Goal: Task Accomplishment & Management: Complete application form

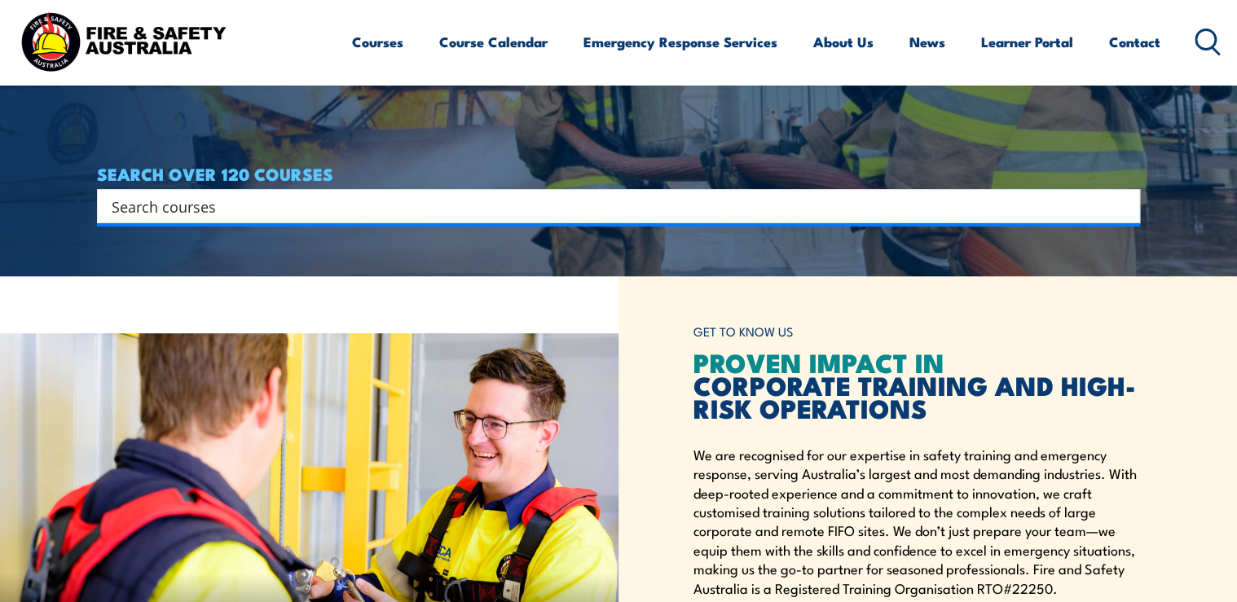
scroll to position [456, 0]
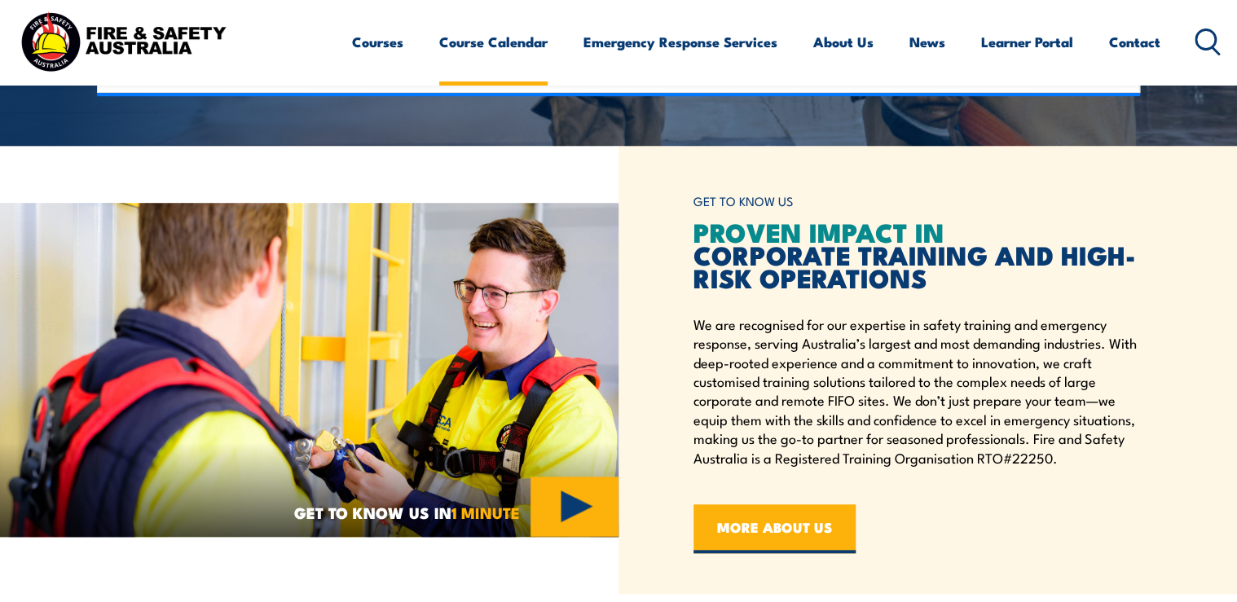
click at [508, 36] on link "Course Calendar" at bounding box center [493, 41] width 108 height 43
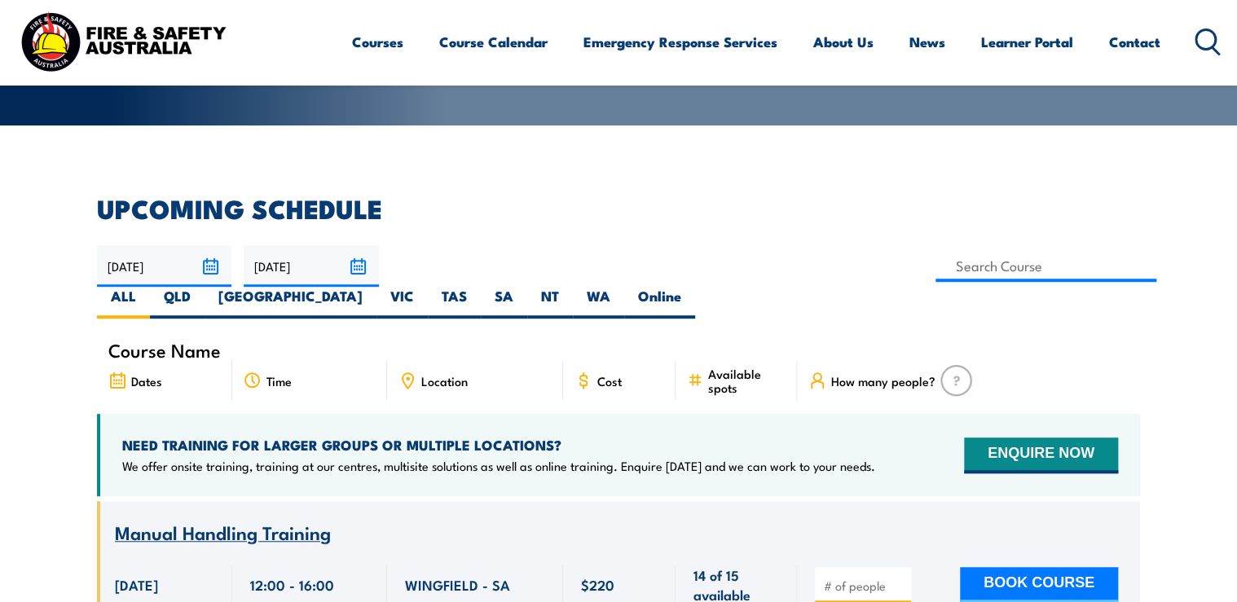
scroll to position [391, 0]
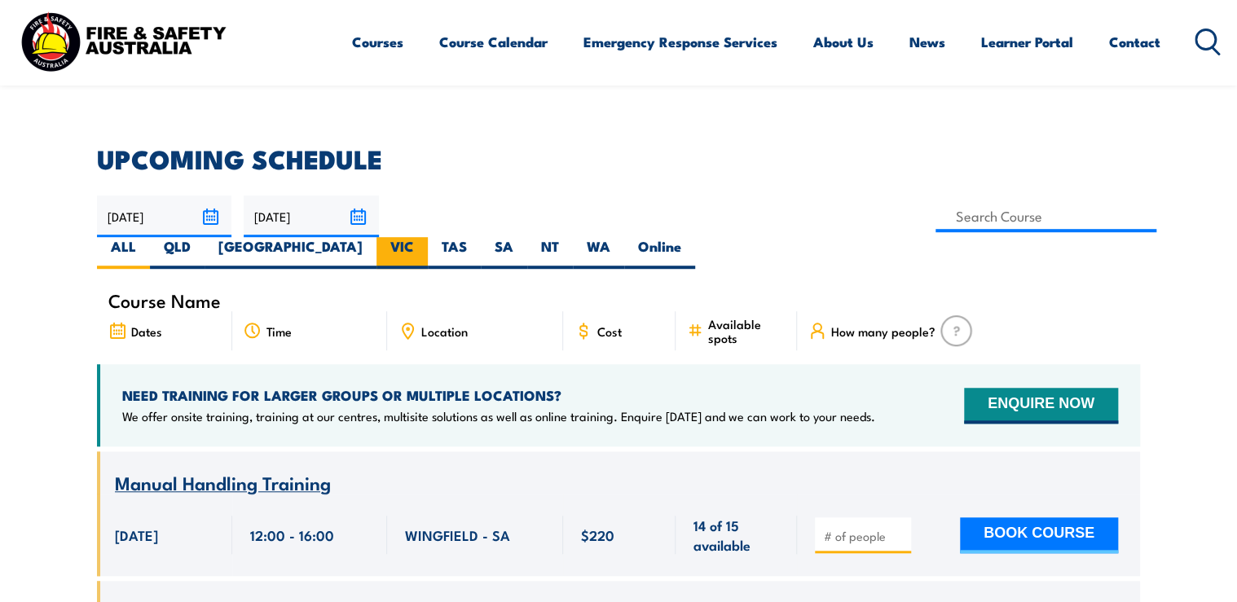
click at [428, 237] on label "VIC" at bounding box center [401, 253] width 51 height 32
click at [424, 237] on input "VIC" at bounding box center [419, 242] width 11 height 11
radio input "true"
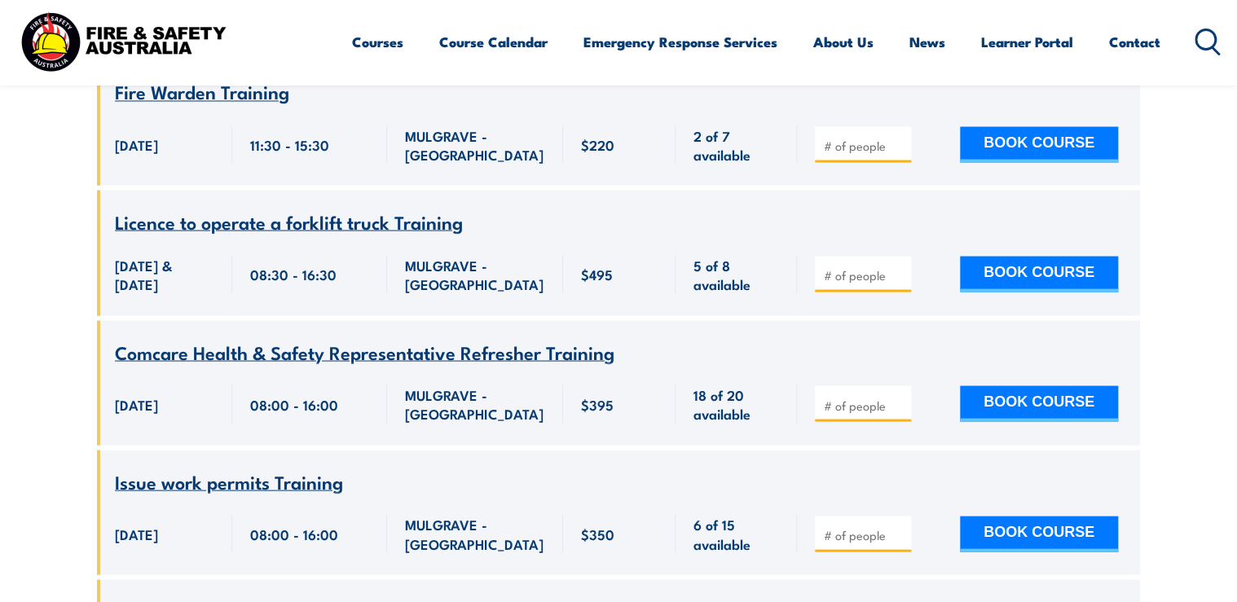
scroll to position [1450, 0]
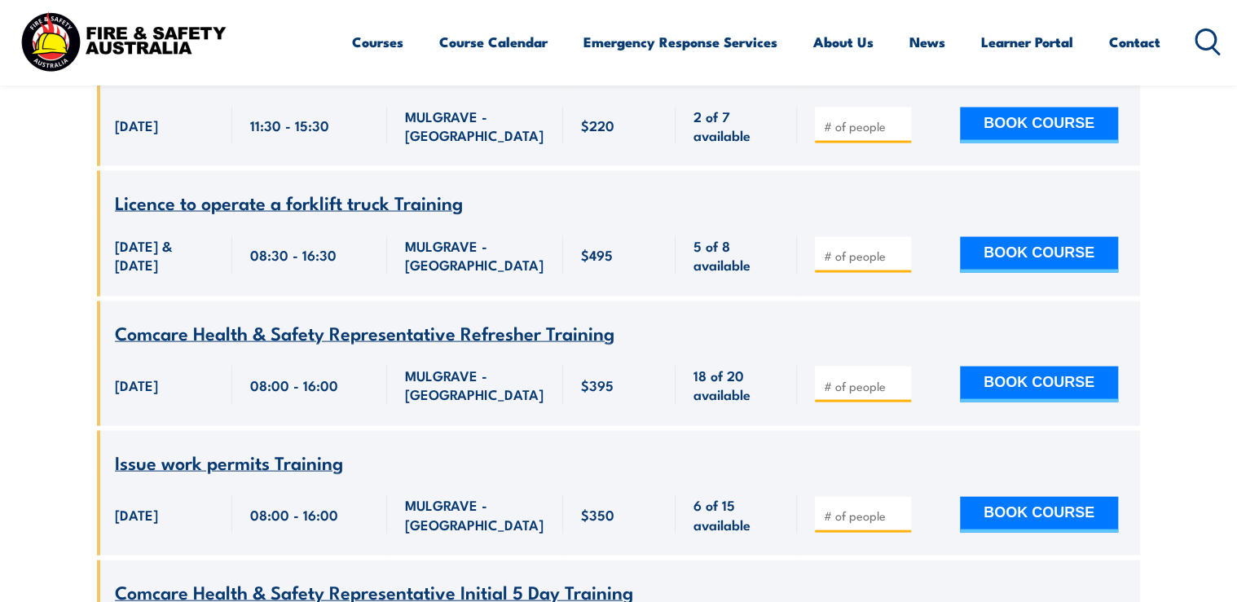
click at [385, 325] on span "Comcare Health & Safety Representative Refresher Training" at bounding box center [364, 332] width 499 height 28
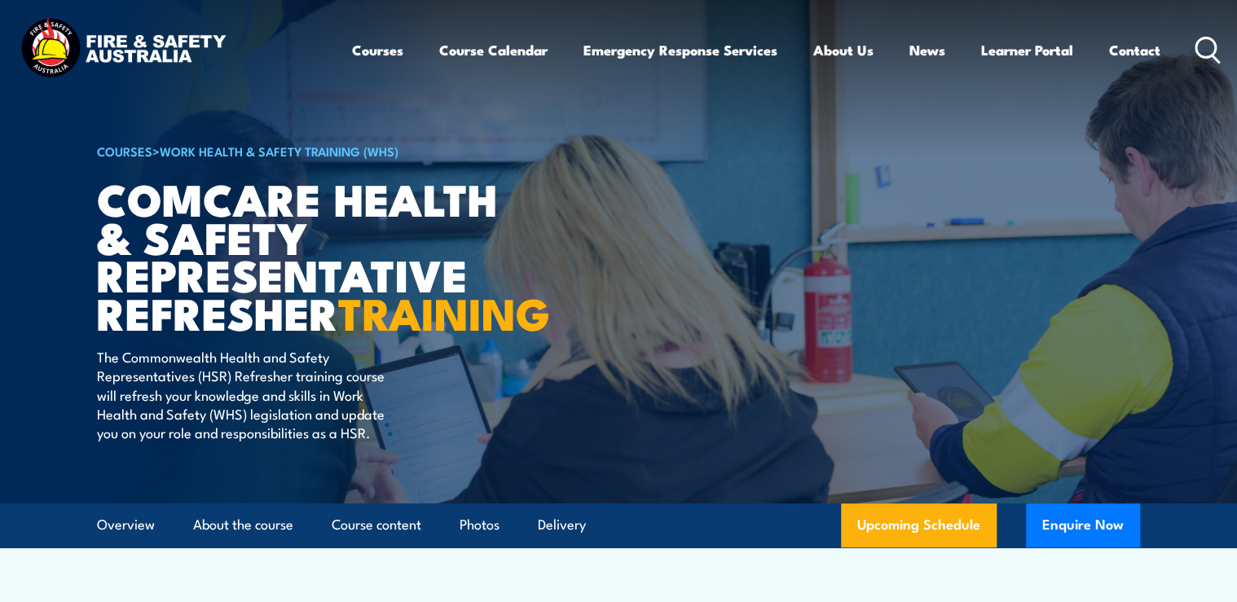
click at [307, 190] on h1 "Comcare Health & Safety Representative Refresher TRAINING" at bounding box center [298, 255] width 402 height 152
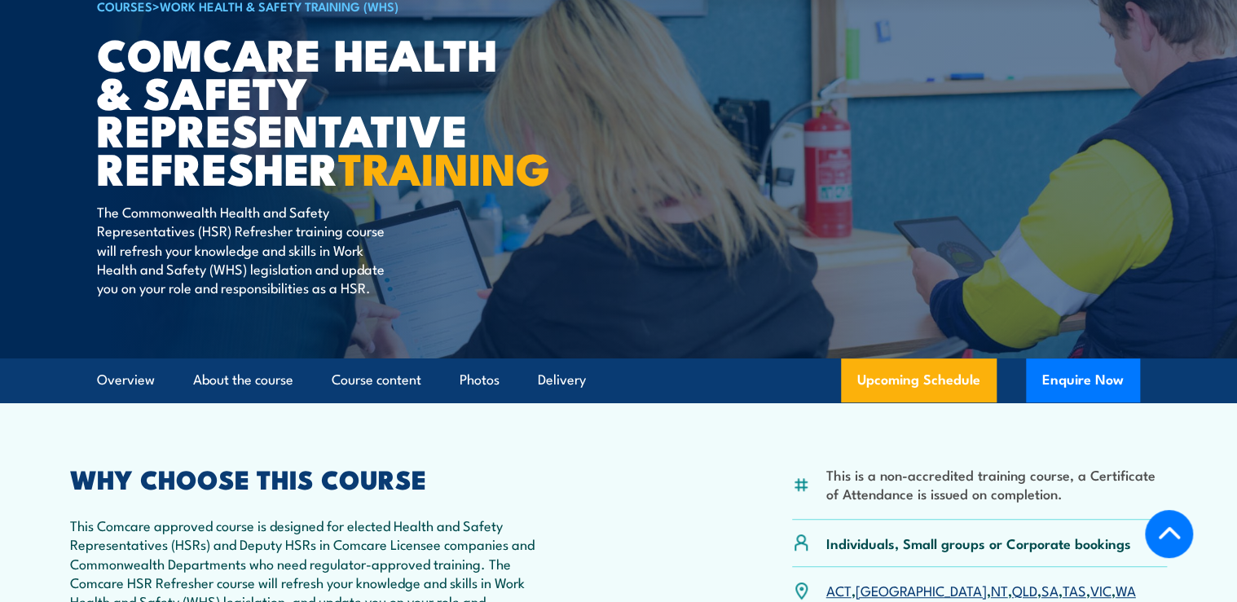
scroll to position [391, 0]
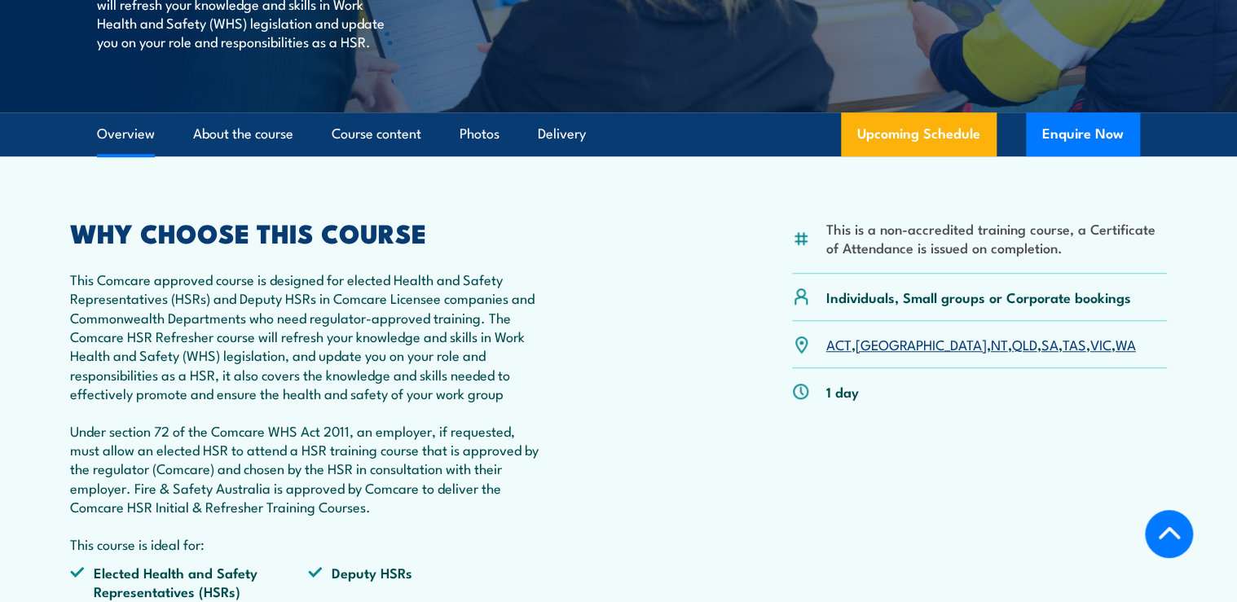
click at [185, 332] on p "This Comcare approved course is designed for elected Health and Safety Represen…" at bounding box center [308, 337] width 476 height 134
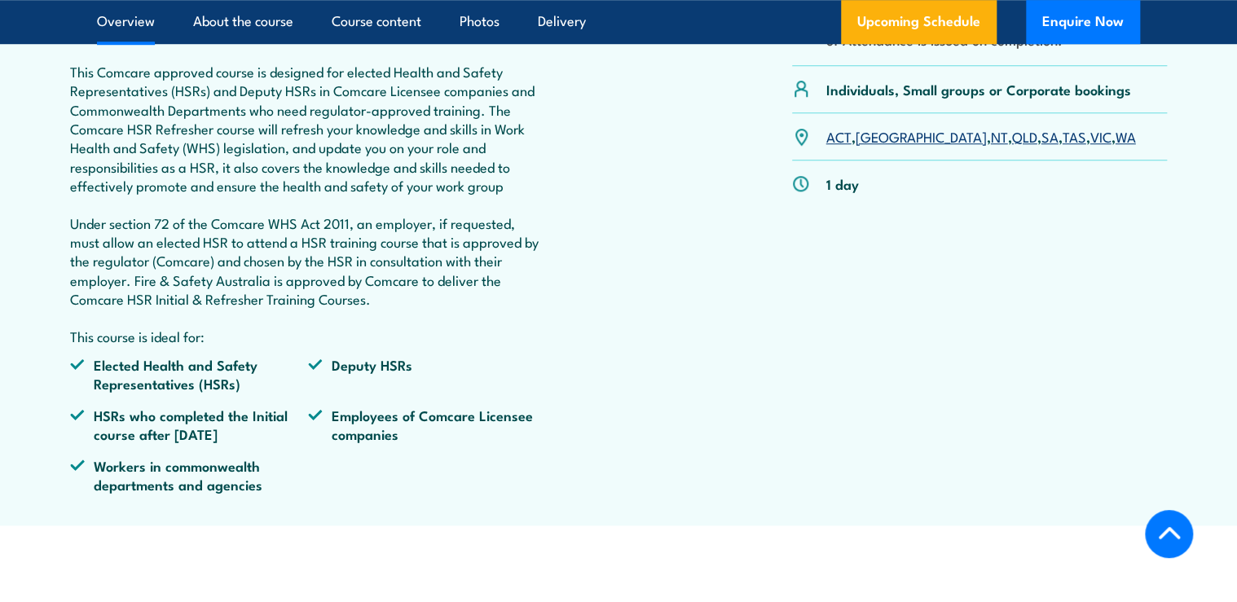
scroll to position [652, 0]
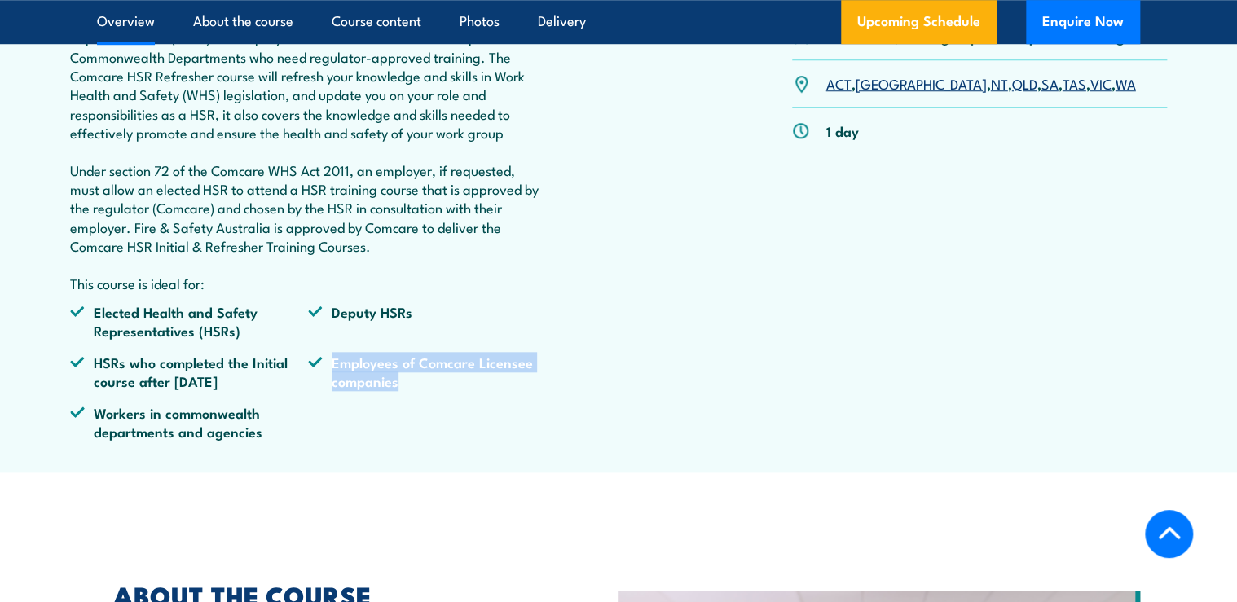
drag, startPoint x: 400, startPoint y: 424, endPoint x: 319, endPoint y: 394, distance: 86.1
click at [319, 391] on li "Employees of Comcare Licensee companies" at bounding box center [427, 372] width 238 height 38
copy li "Employees of Comcare Licensee companies"
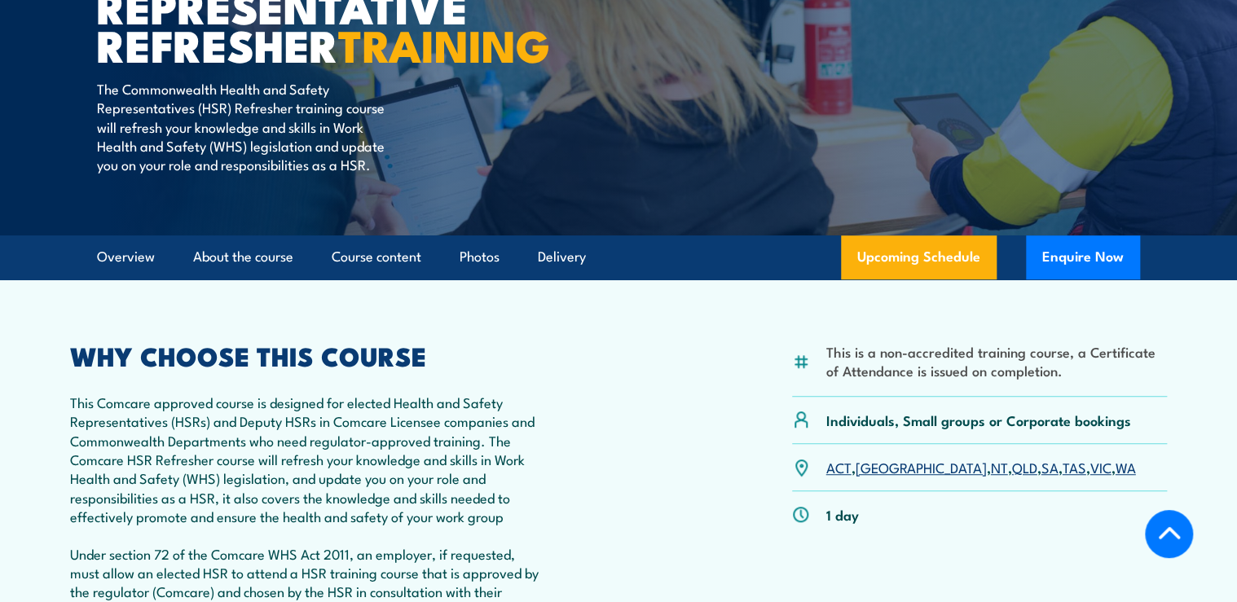
scroll to position [261, 0]
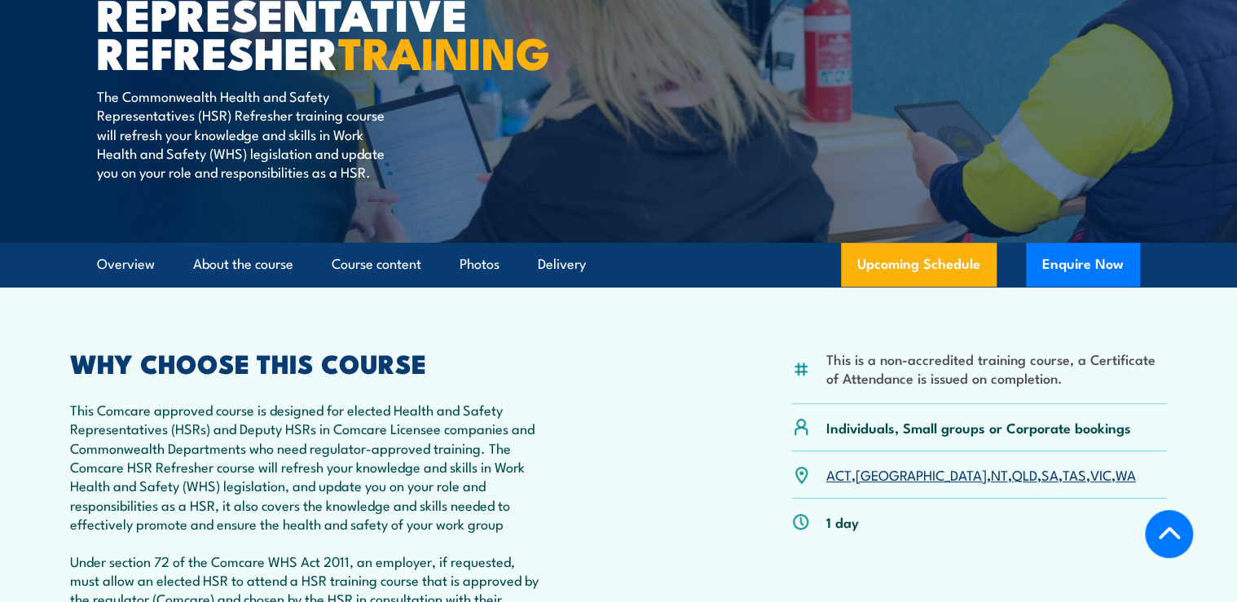
click at [327, 446] on p "This Comcare approved course is designed for elected Health and Safety Represen…" at bounding box center [308, 467] width 476 height 134
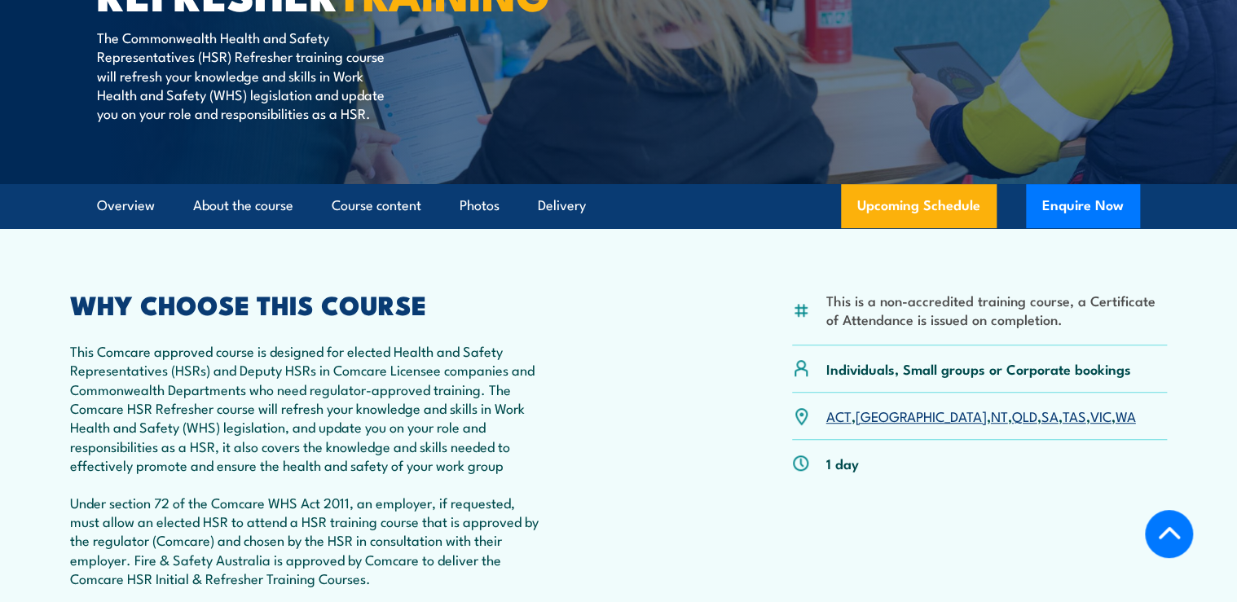
scroll to position [391, 0]
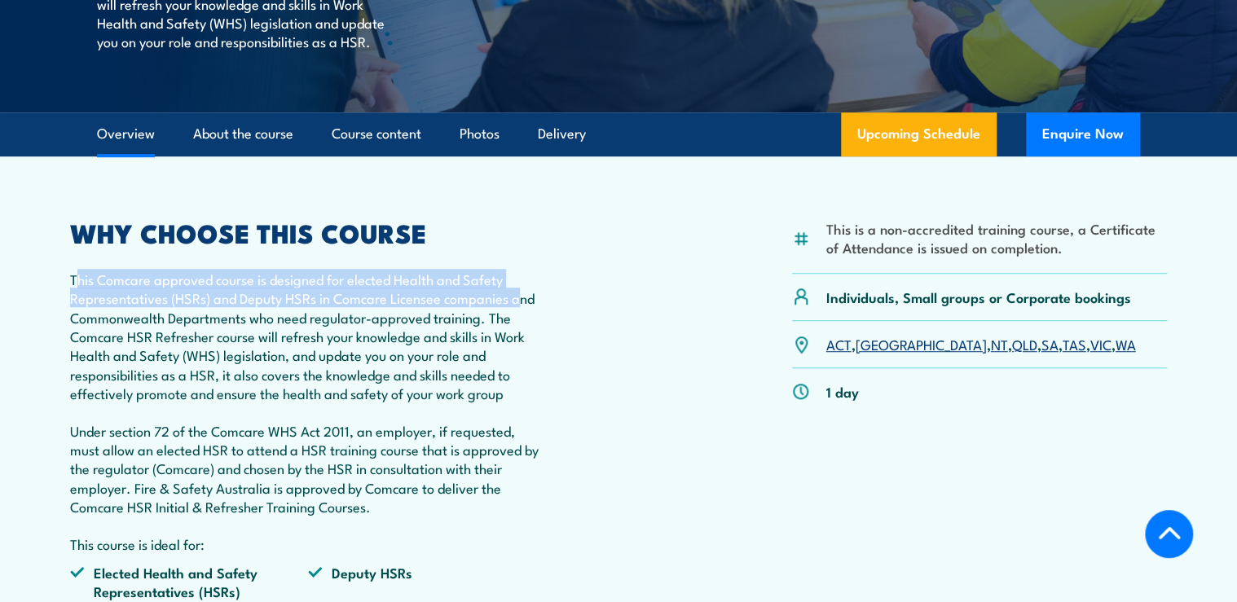
drag, startPoint x: 79, startPoint y: 316, endPoint x: 525, endPoint y: 338, distance: 446.2
click at [525, 338] on p "This Comcare approved course is designed for elected Health and Safety Represen…" at bounding box center [308, 337] width 476 height 134
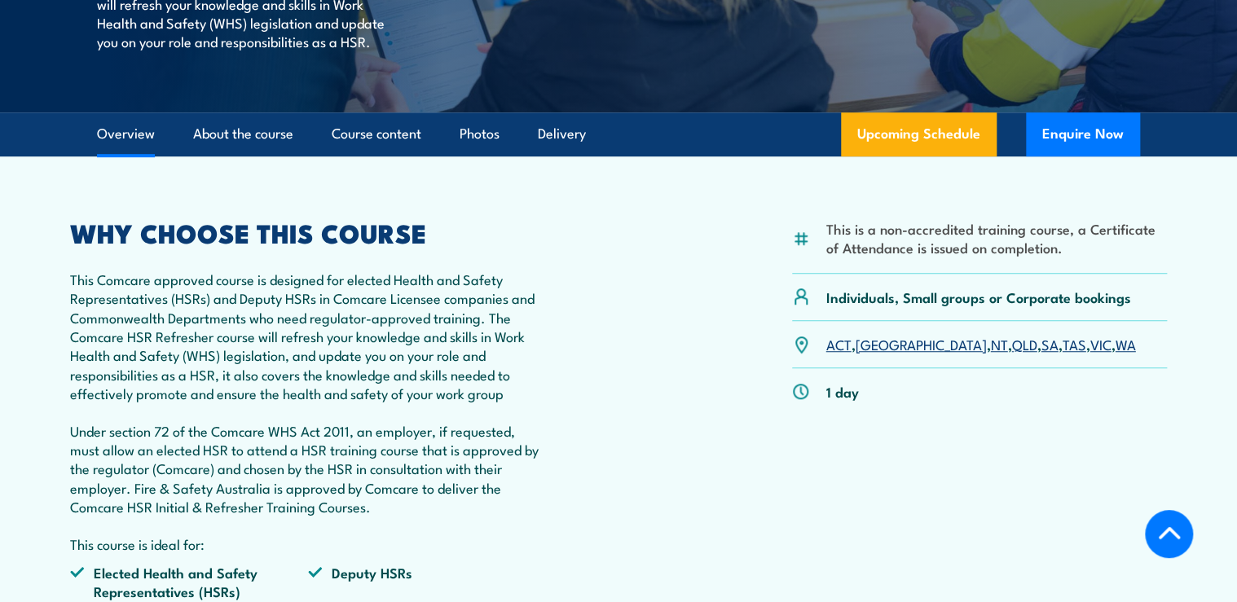
drag, startPoint x: 525, startPoint y: 338, endPoint x: 502, endPoint y: 397, distance: 62.9
click at [502, 397] on p "This Comcare approved course is designed for elected Health and Safety Represen…" at bounding box center [308, 337] width 476 height 134
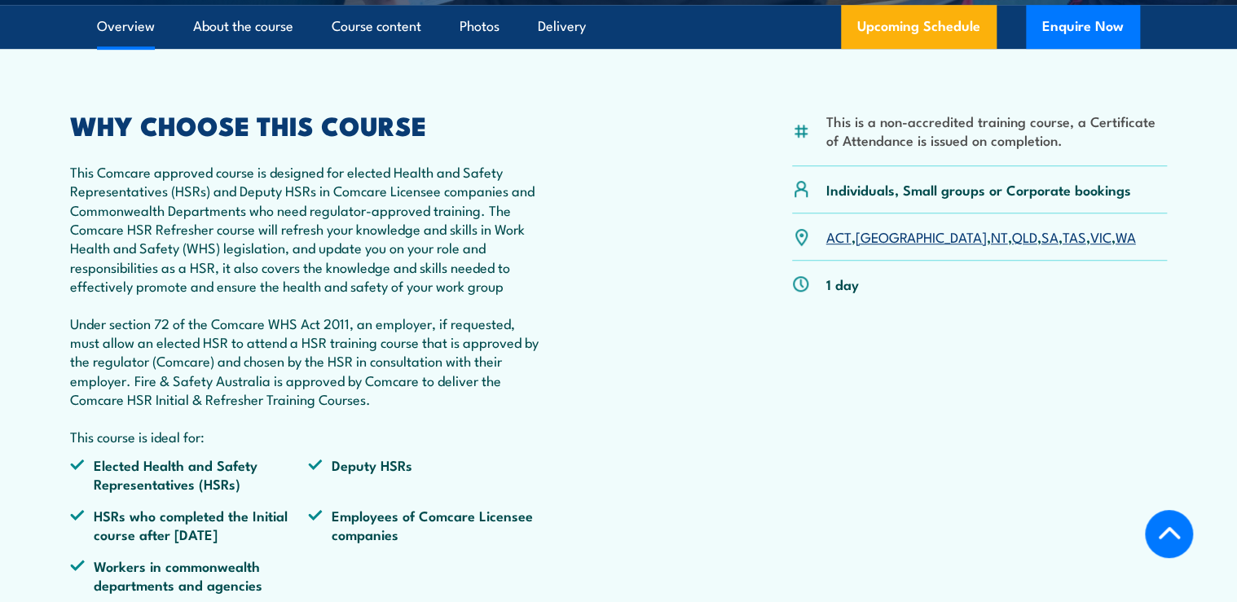
scroll to position [521, 0]
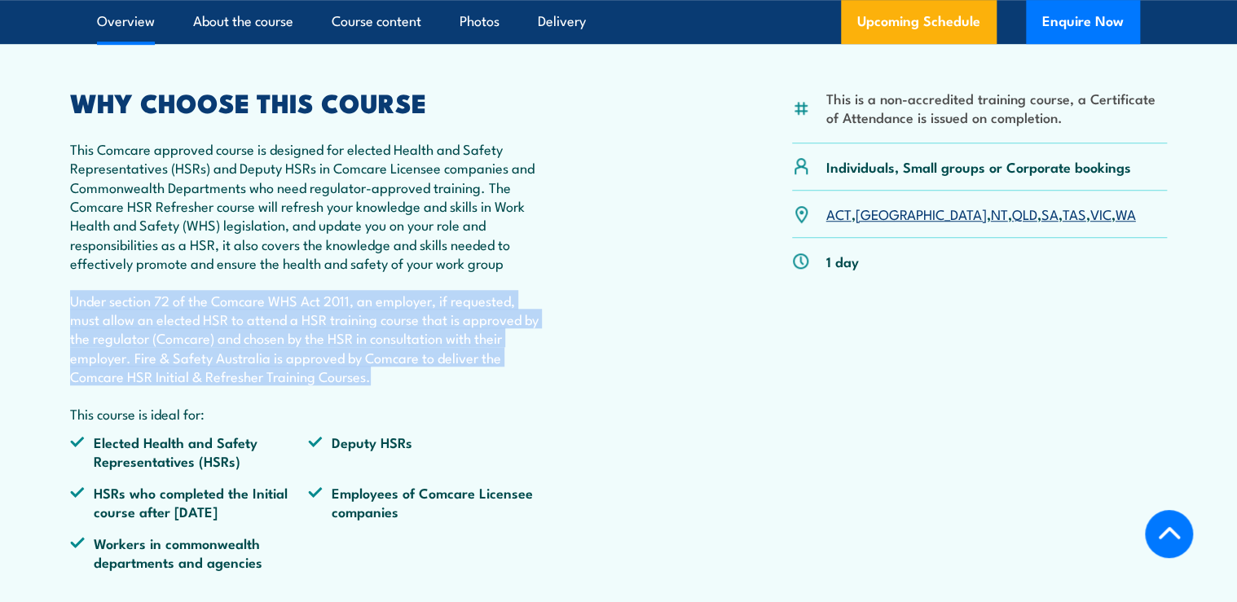
drag, startPoint x: 371, startPoint y: 410, endPoint x: 70, endPoint y: 334, distance: 310.0
click at [70, 334] on p "Under section 72 of the Comcare WHS Act 2011, an employer, if requested, must a…" at bounding box center [308, 338] width 476 height 95
click at [469, 384] on p "Under section 72 of the Comcare WHS Act 2011, an employer, if requested, must a…" at bounding box center [308, 338] width 476 height 95
click at [570, 348] on div "This is a non-accredited training course, a Certificate of Attendance is issued…" at bounding box center [618, 337] width 1097 height 494
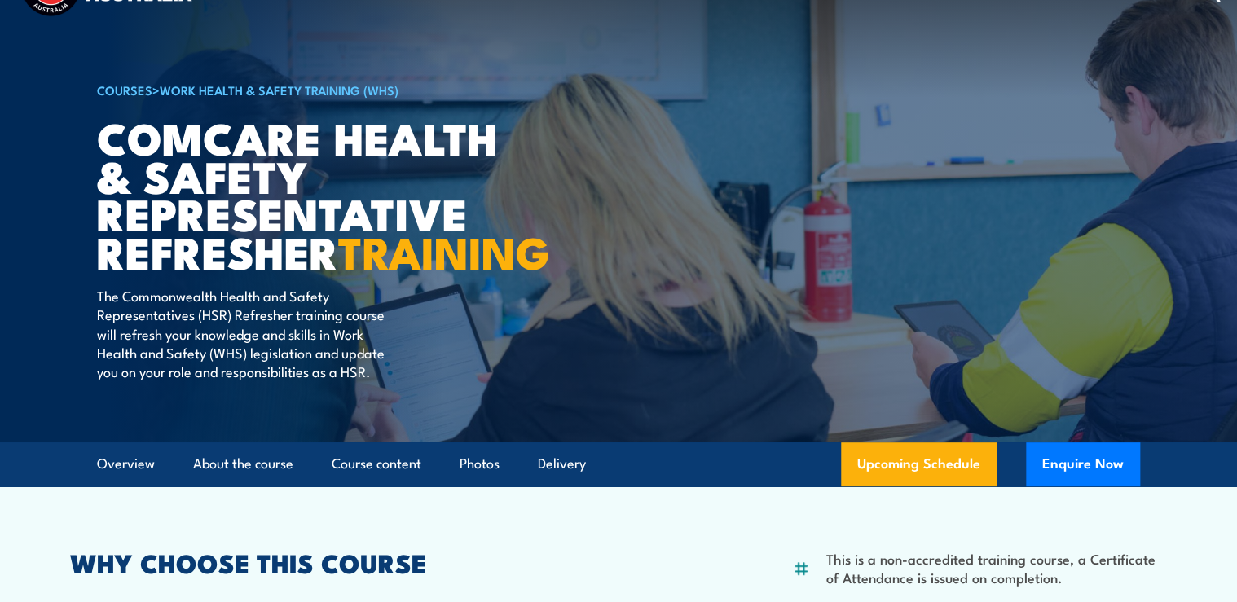
scroll to position [0, 0]
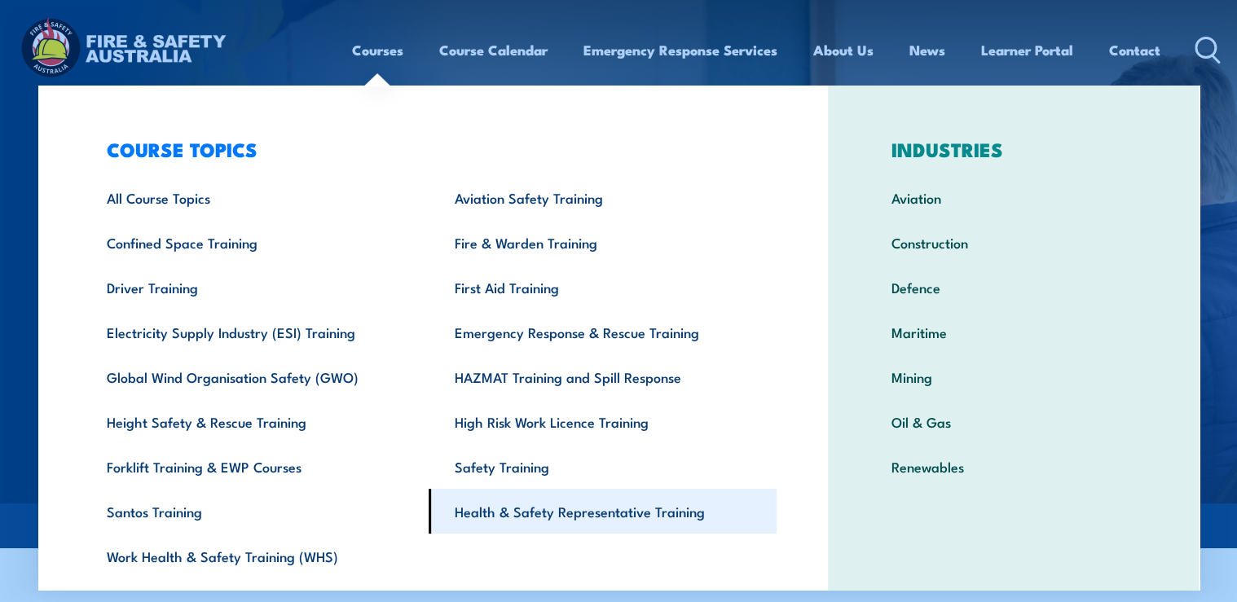
click at [526, 515] on link "Health & Safety Representative Training" at bounding box center [603, 511] width 348 height 45
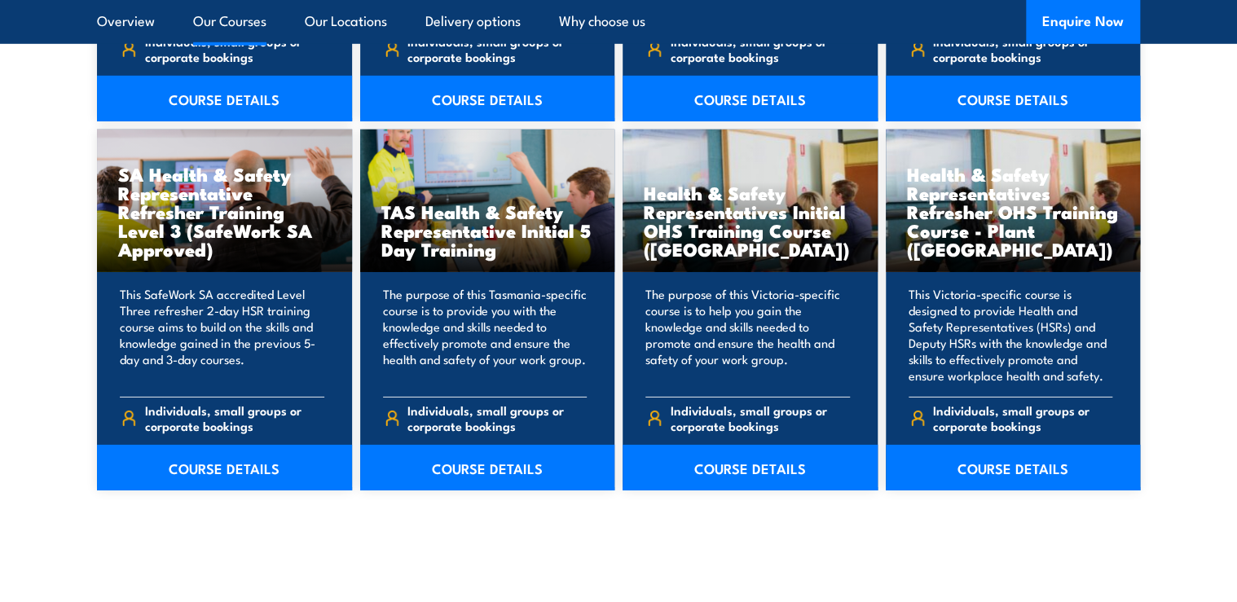
scroll to position [2411, 0]
click at [1033, 467] on link "COURSE DETAILS" at bounding box center [1013, 468] width 255 height 46
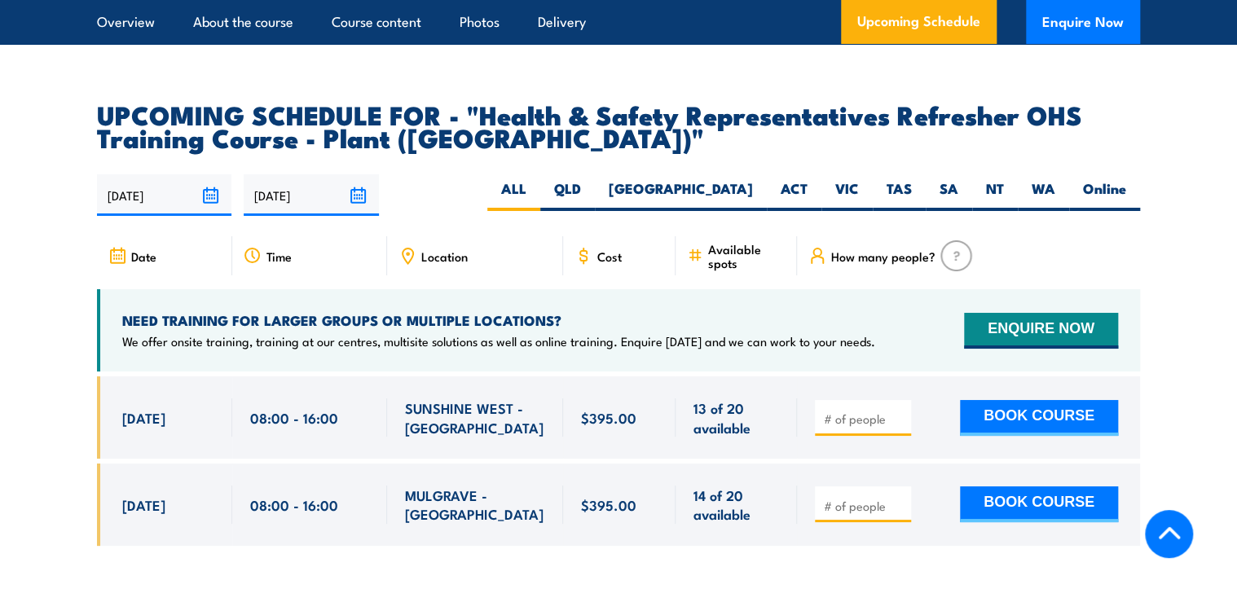
scroll to position [2868, 0]
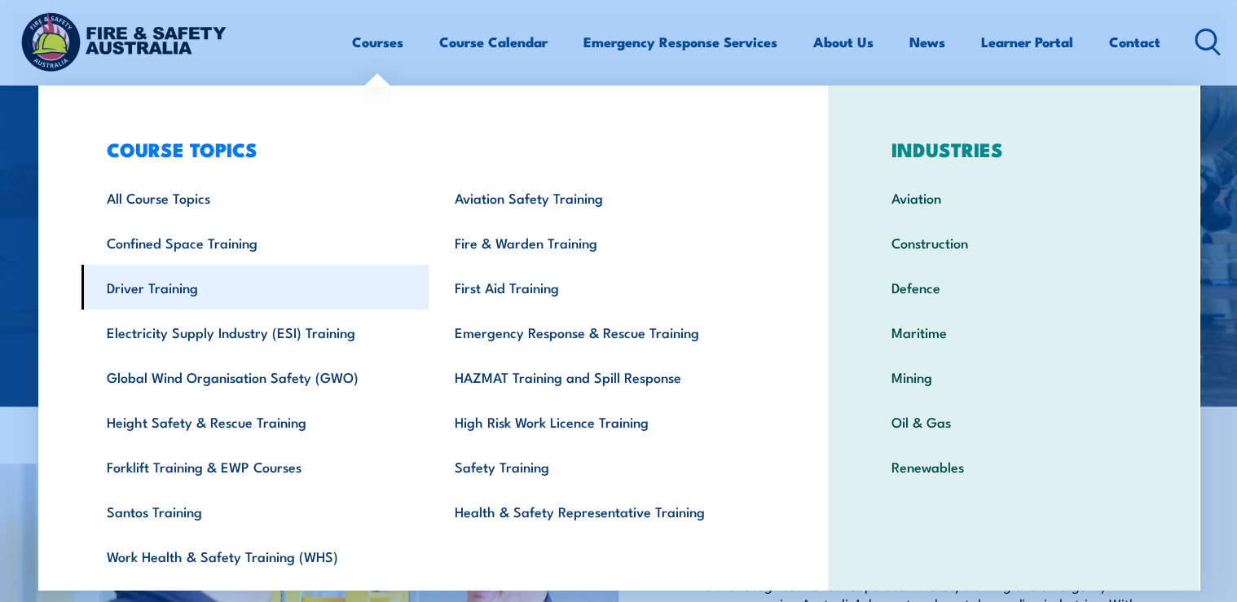
scroll to position [49, 0]
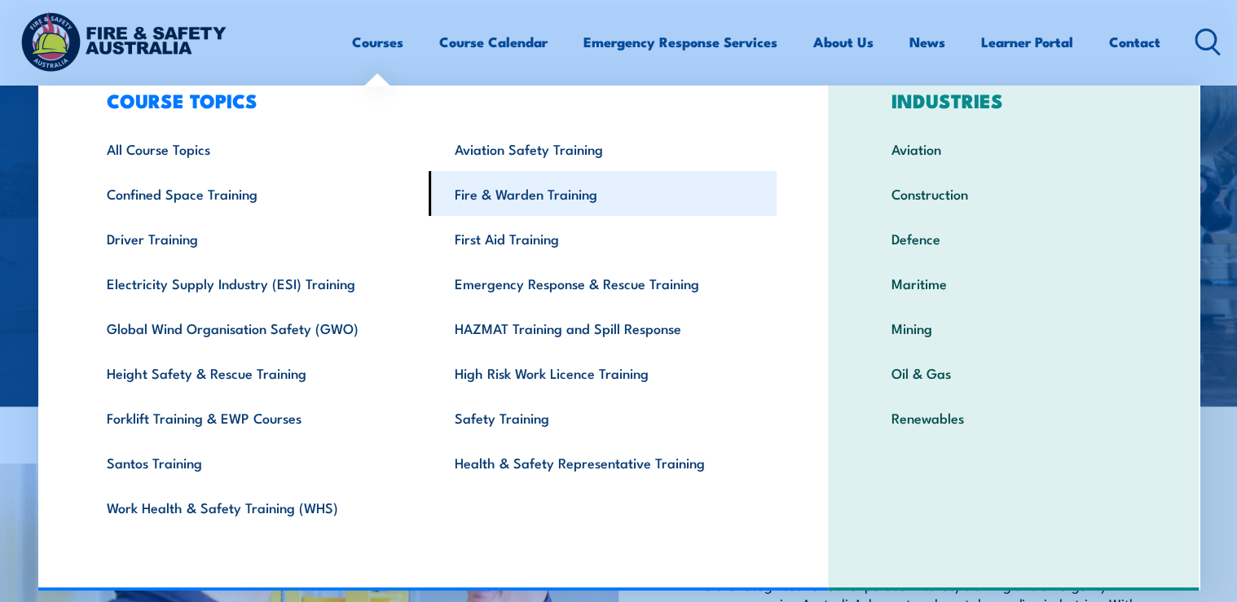
click at [535, 188] on link "Fire & Warden Training" at bounding box center [603, 193] width 348 height 45
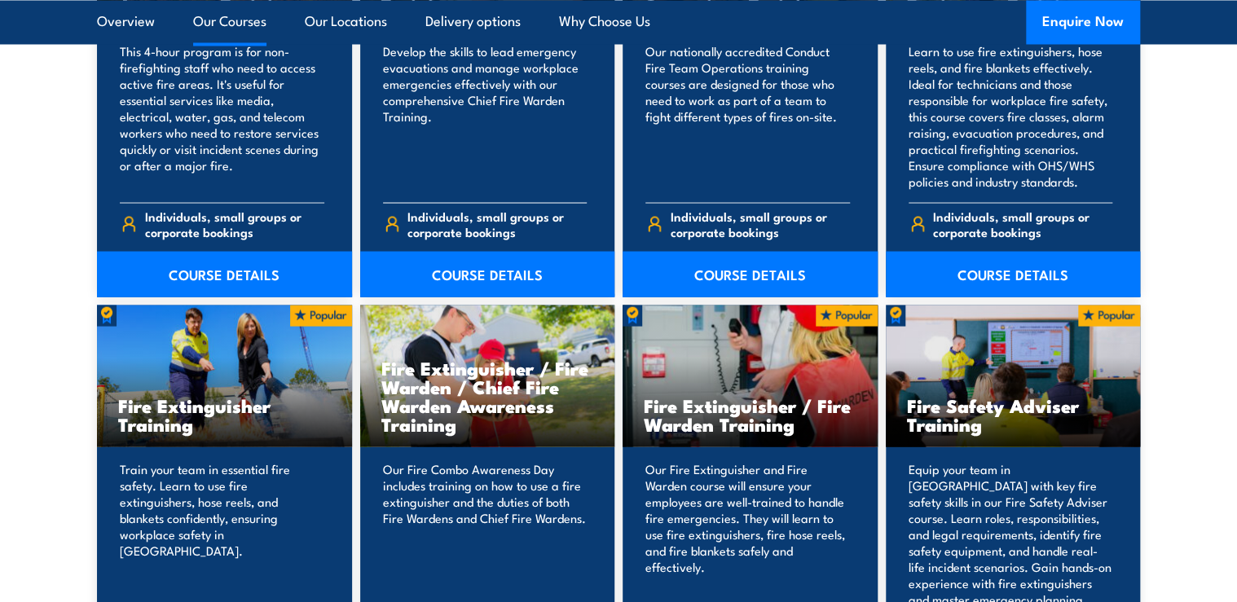
scroll to position [1303, 0]
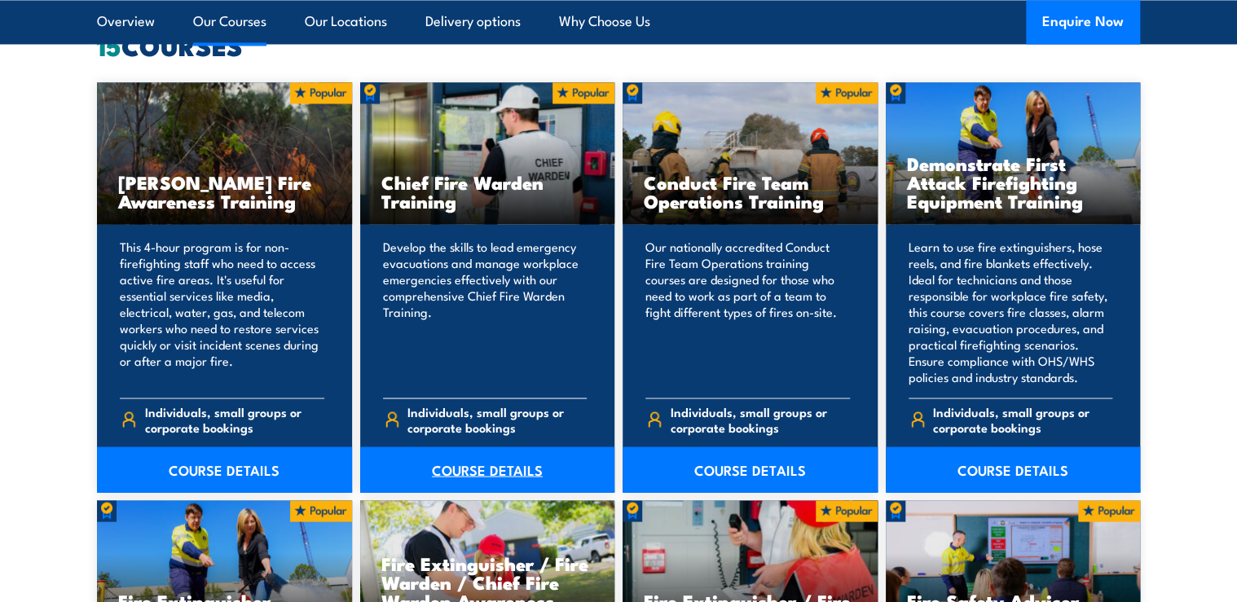
click at [454, 469] on link "COURSE DETAILS" at bounding box center [487, 469] width 255 height 46
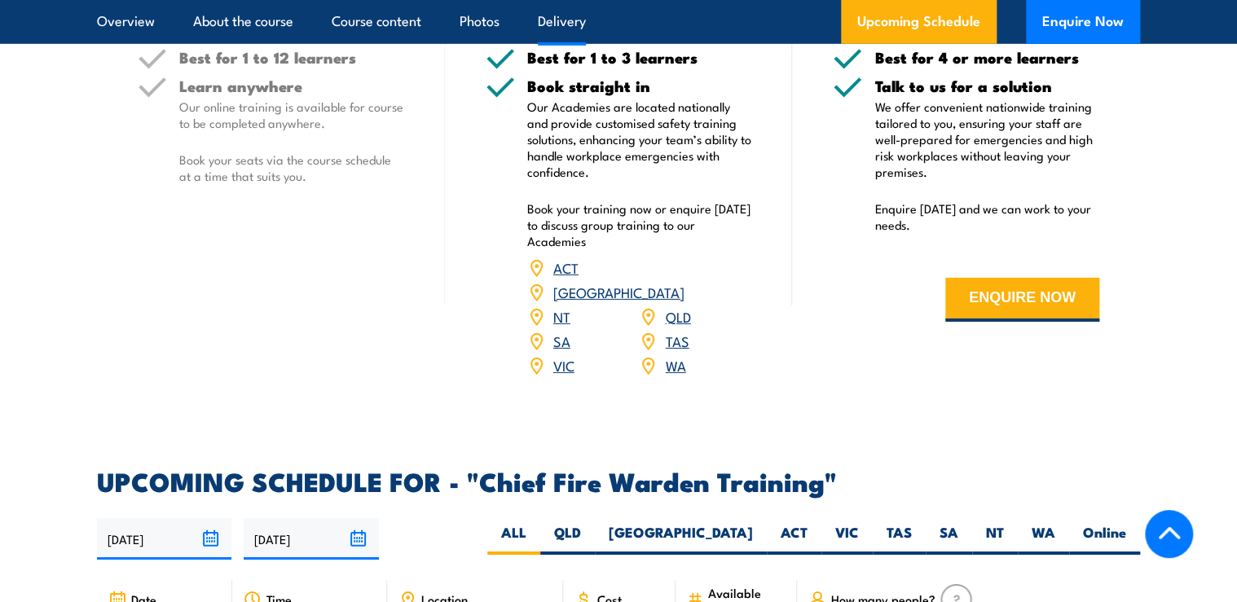
scroll to position [2542, 0]
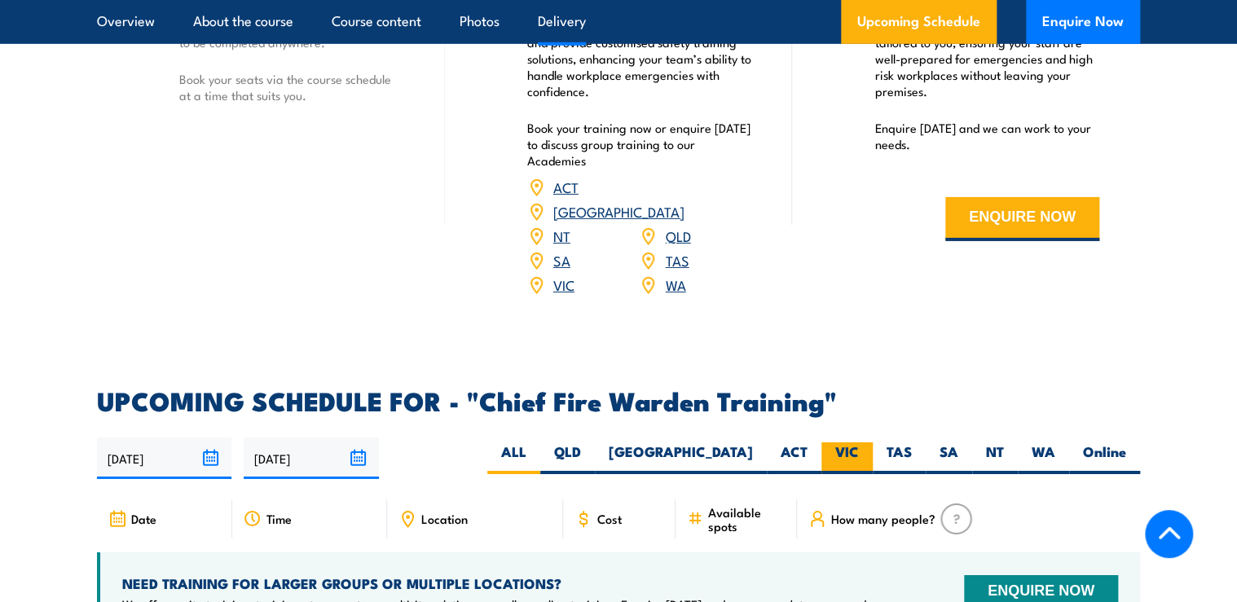
click at [857, 442] on label "VIC" at bounding box center [846, 458] width 51 height 32
click at [859, 442] on input "VIC" at bounding box center [864, 447] width 11 height 11
radio input "true"
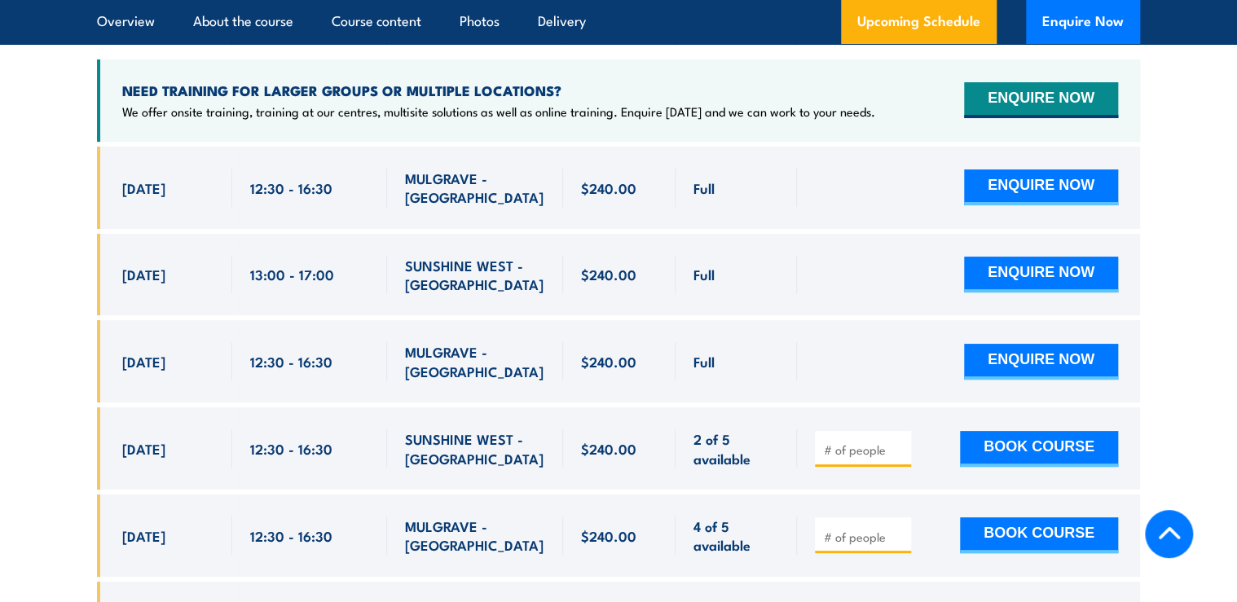
scroll to position [3035, 0]
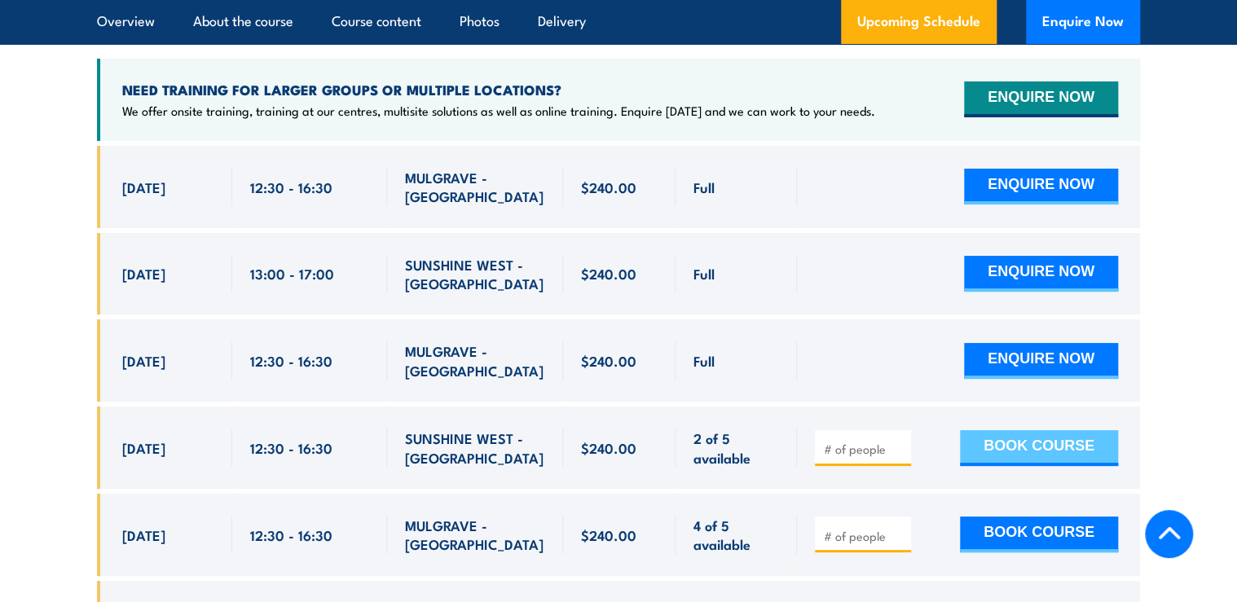
click at [1007, 430] on button "BOOK COURSE" at bounding box center [1039, 448] width 158 height 36
type input "1"
click at [1038, 430] on button "BOOK COURSE" at bounding box center [1039, 448] width 158 height 36
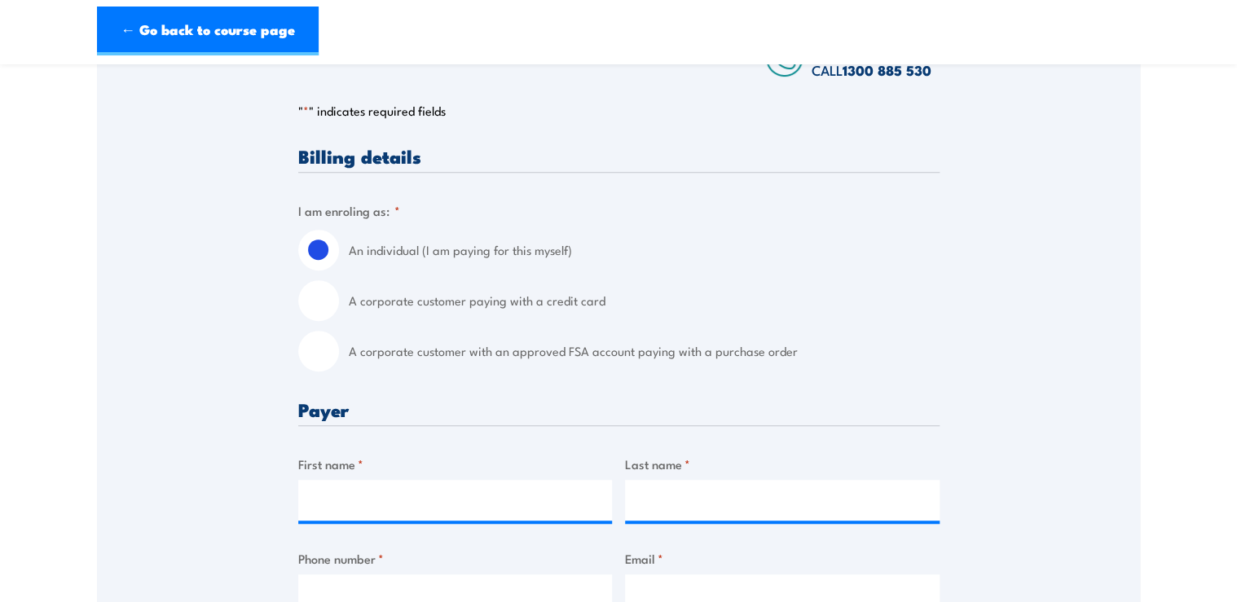
scroll to position [326, 0]
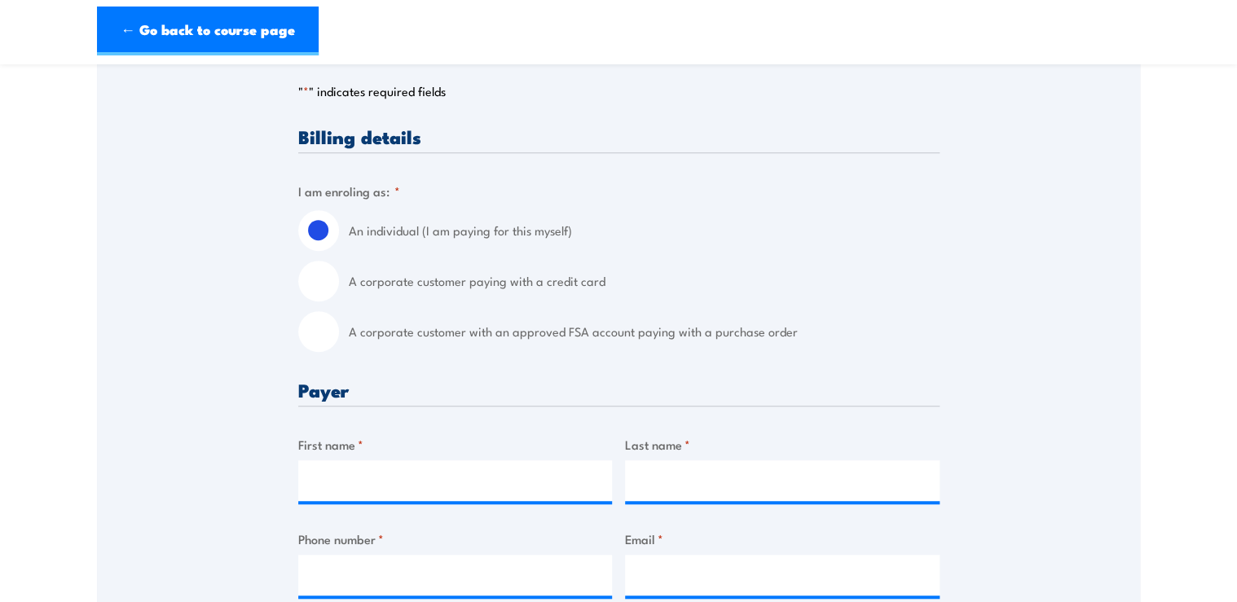
click at [318, 288] on input "A corporate customer paying with a credit card" at bounding box center [318, 281] width 41 height 41
radio input "true"
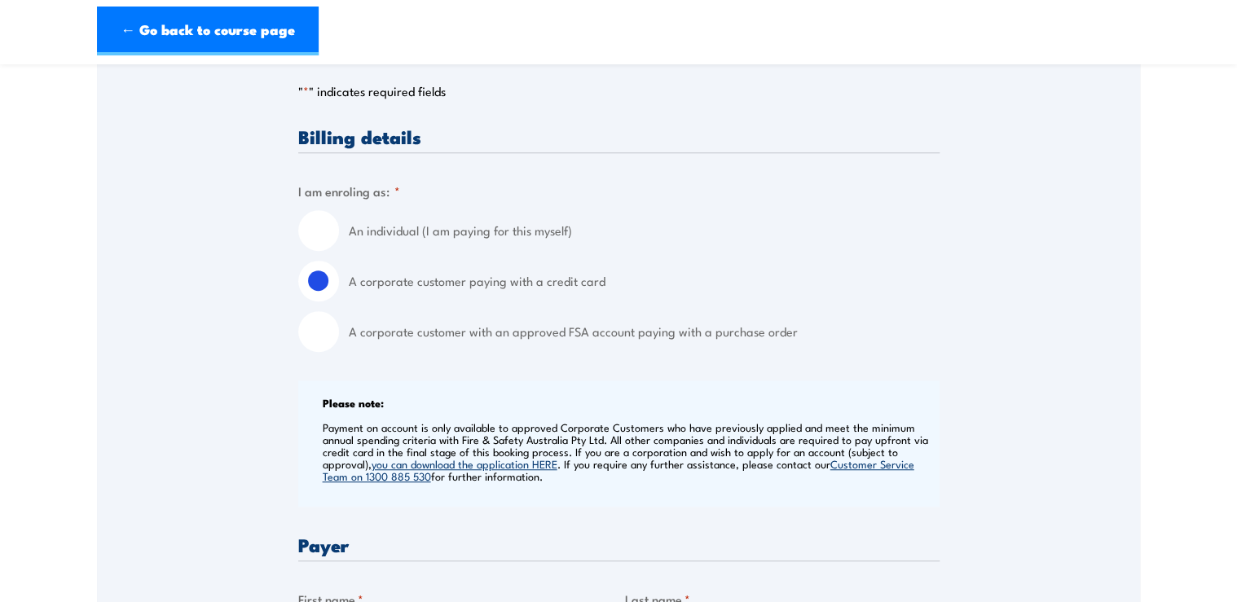
click at [316, 336] on input "A corporate customer with an approved FSA account paying with a purchase order" at bounding box center [318, 331] width 41 height 41
radio input "true"
click at [326, 278] on input "A corporate customer paying with a credit card" at bounding box center [318, 281] width 41 height 41
radio input "true"
click at [323, 235] on input "An individual (I am paying for this myself)" at bounding box center [318, 230] width 41 height 41
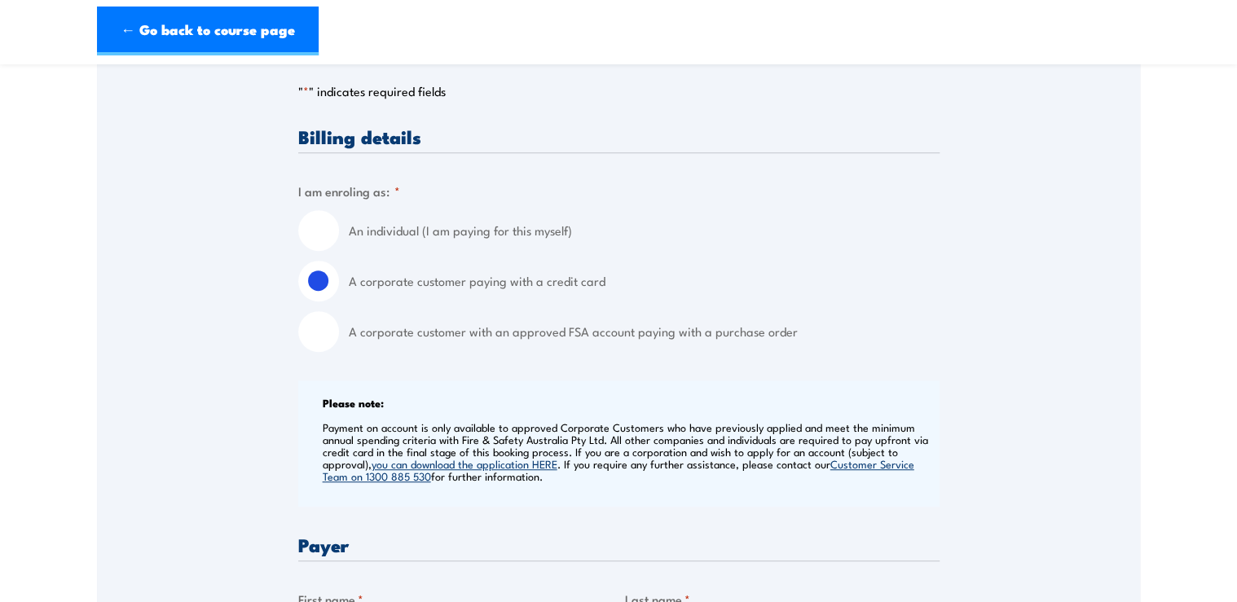
radio input "true"
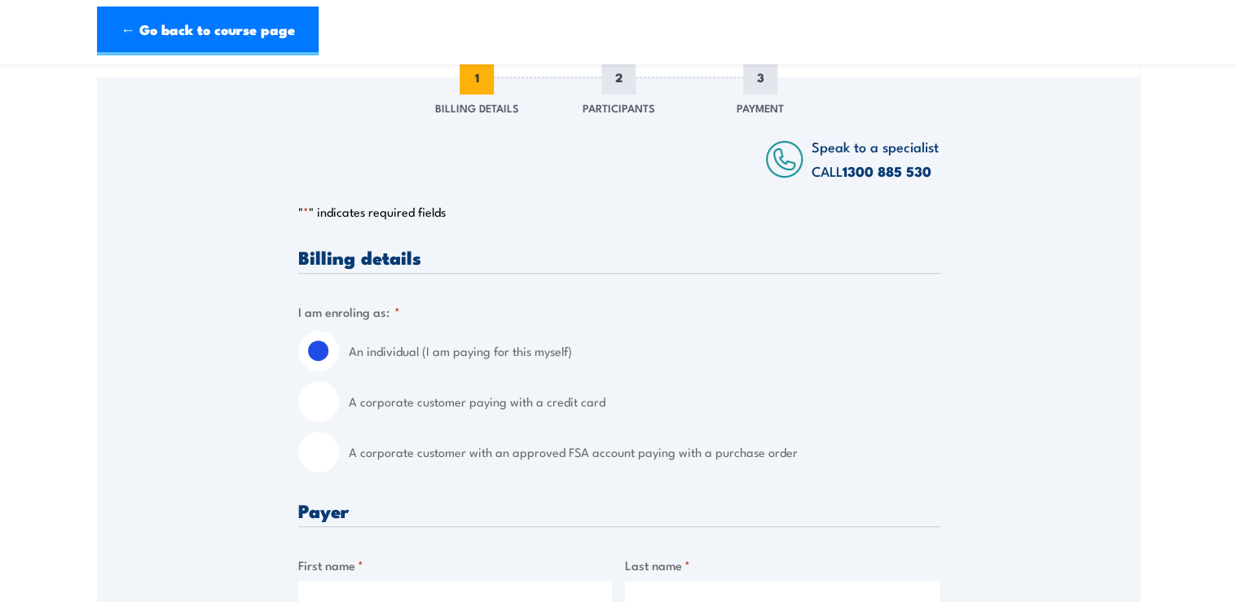
scroll to position [0, 0]
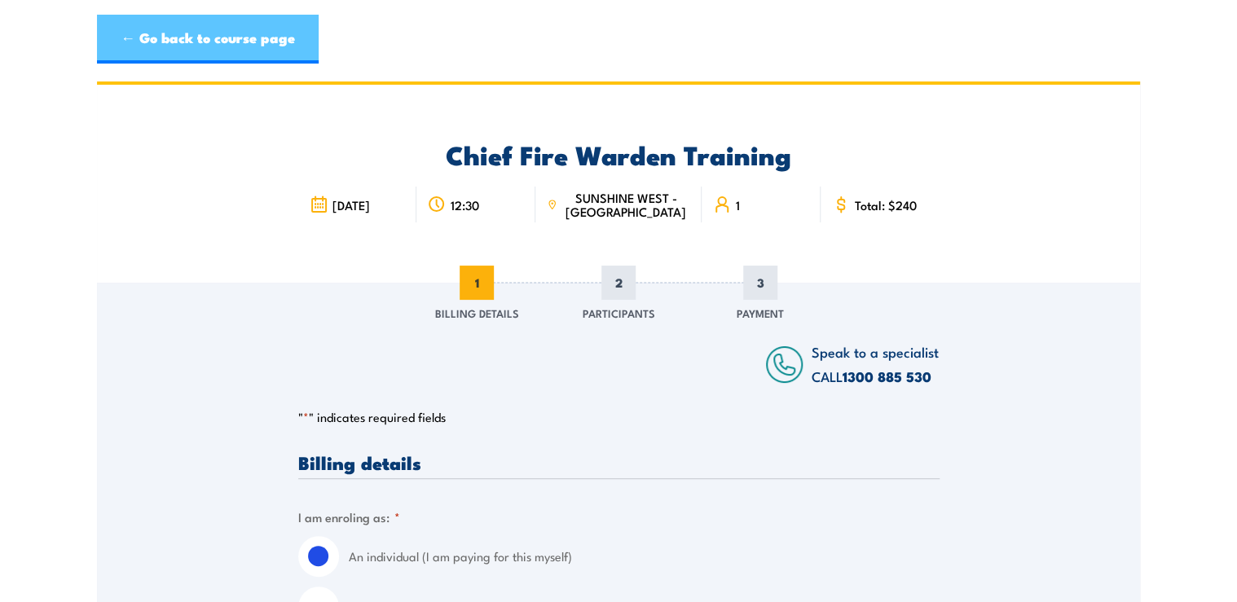
click at [251, 48] on link "← Go back to course page" at bounding box center [208, 39] width 222 height 49
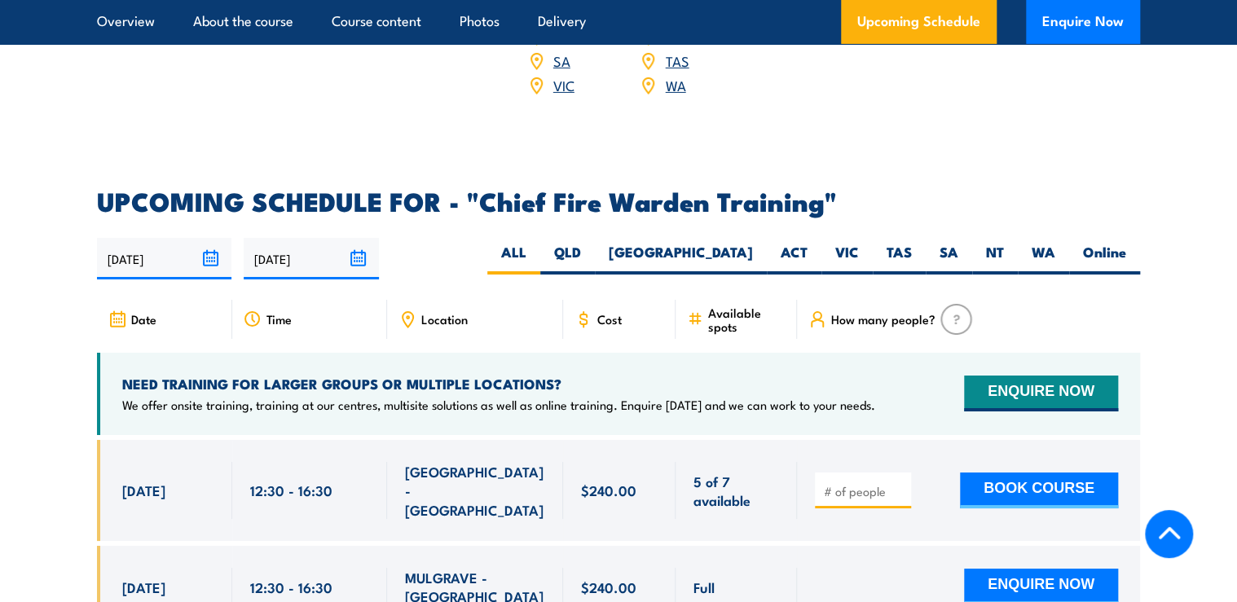
scroll to position [2709, 0]
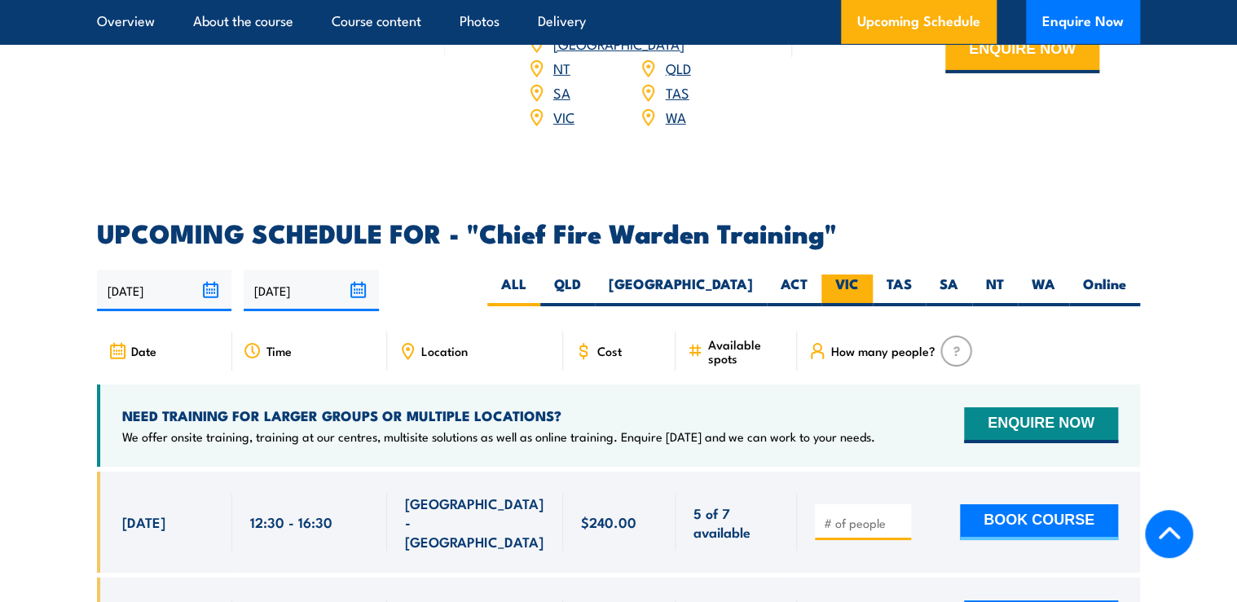
click at [866, 275] on label "VIC" at bounding box center [846, 291] width 51 height 32
click at [866, 275] on input "VIC" at bounding box center [864, 280] width 11 height 11
radio input "true"
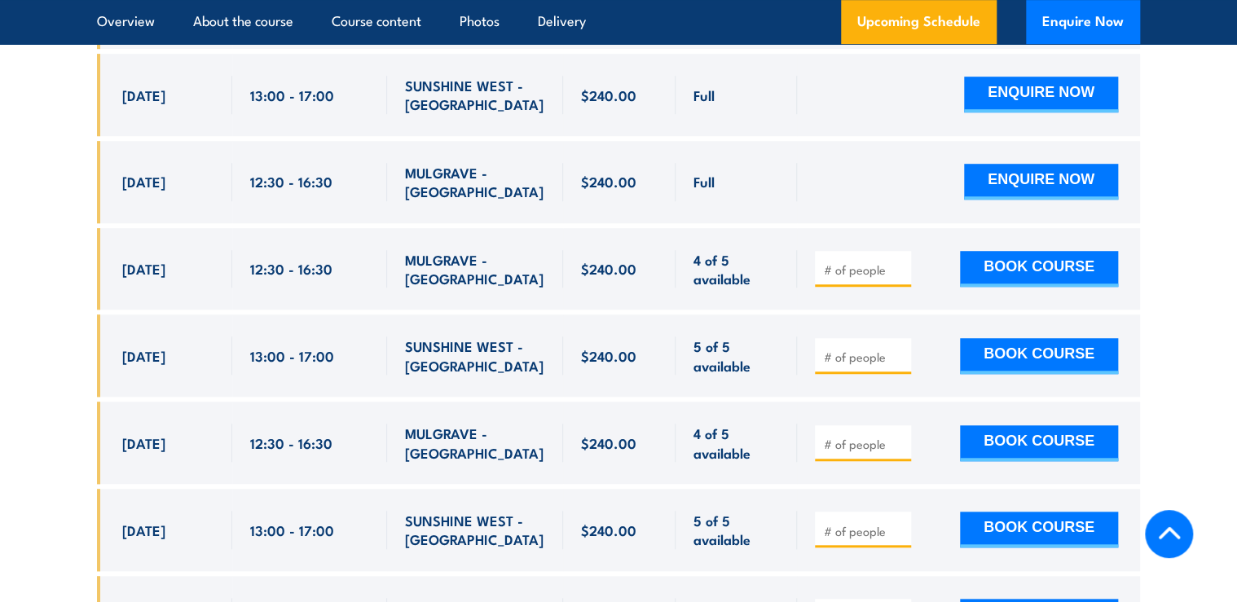
scroll to position [3492, 0]
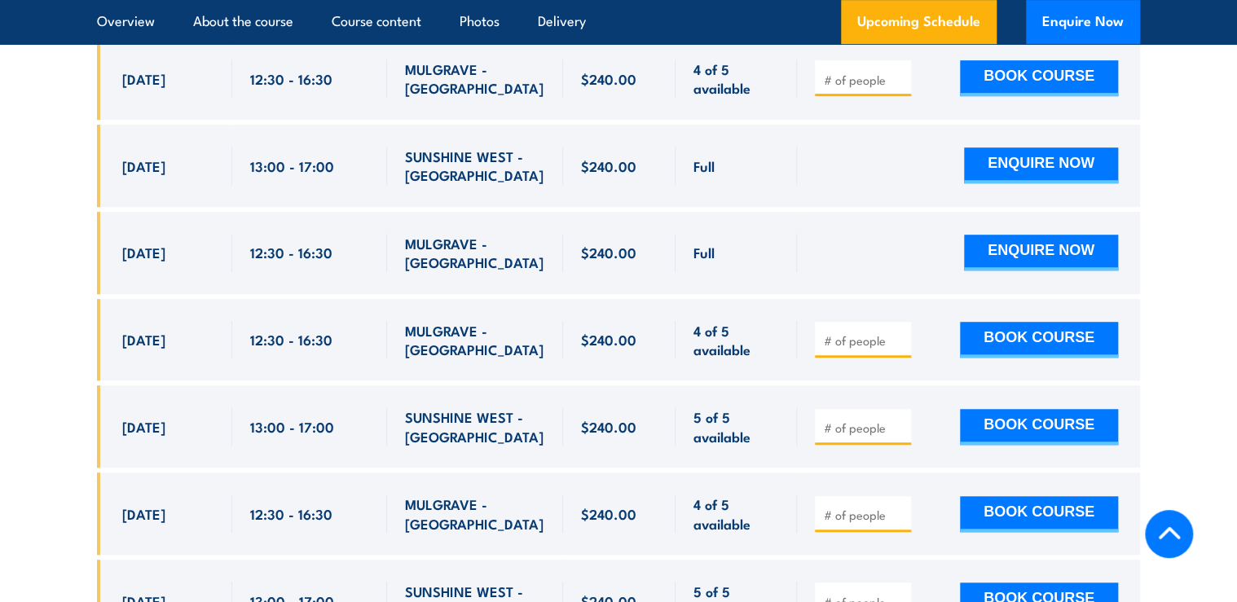
drag, startPoint x: 1088, startPoint y: 17, endPoint x: 1225, endPoint y: 398, distance: 405.3
click at [1225, 399] on section "UPCOMING SCHEDULE FOR - "Chief Fire Warden Training" 03/09/2025 02/03/2026" at bounding box center [618, 96] width 1237 height 1315
drag, startPoint x: 1075, startPoint y: 24, endPoint x: 1190, endPoint y: 342, distance: 338.6
click at [1191, 342] on section "UPCOMING SCHEDULE FOR - "Chief Fire Warden Training" 03/09/2025 02/03/2026" at bounding box center [618, 96] width 1237 height 1315
drag, startPoint x: 1048, startPoint y: 18, endPoint x: 1189, endPoint y: 7, distance: 140.6
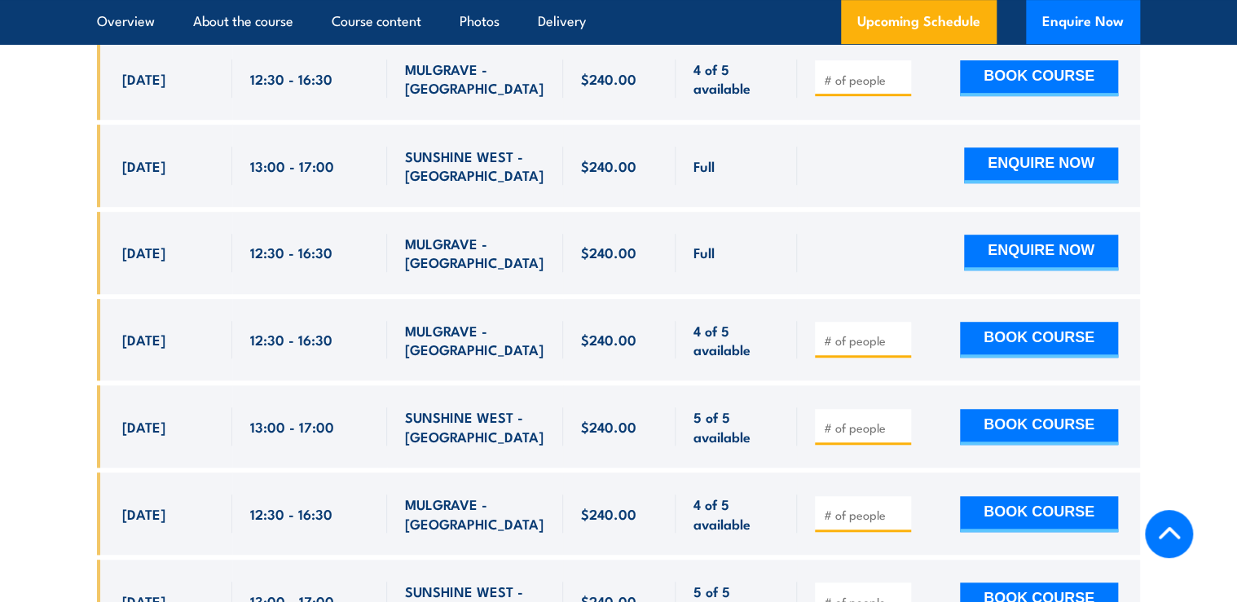
click at [1189, 7] on section "Overview About the course Course content Photos Delivery Upcoming Schedule Enqu…" at bounding box center [618, 22] width 1237 height 44
drag, startPoint x: 991, startPoint y: 481, endPoint x: 210, endPoint y: 482, distance: 780.4
drag, startPoint x: 210, startPoint y: 482, endPoint x: 135, endPoint y: 486, distance: 75.1
drag, startPoint x: 858, startPoint y: 188, endPoint x: 1154, endPoint y: 262, distance: 304.9
click at [1154, 262] on section "UPCOMING SCHEDULE FOR - "Chief Fire Warden Training" 03/09/2025 02/03/2026" at bounding box center [618, 96] width 1237 height 1315
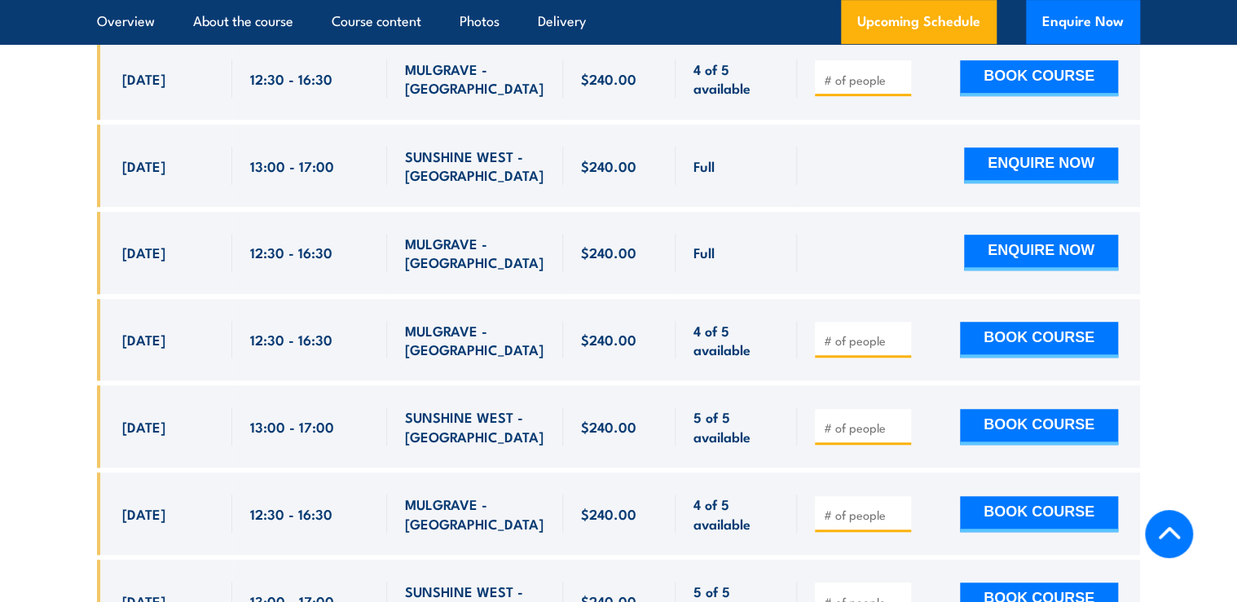
drag, startPoint x: 1048, startPoint y: 127, endPoint x: 1162, endPoint y: 104, distance: 117.1
click at [1162, 104] on section "UPCOMING SCHEDULE FOR - "Chief Fire Warden Training" 03/09/2025 02/03/2026" at bounding box center [618, 96] width 1237 height 1315
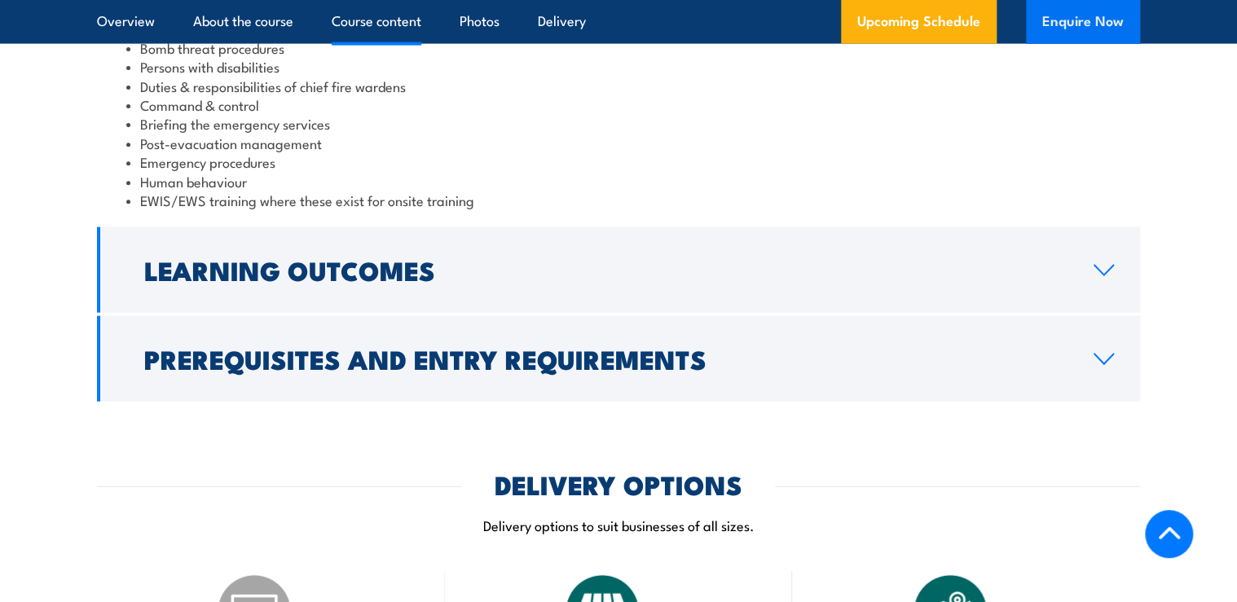
scroll to position [1703, 0]
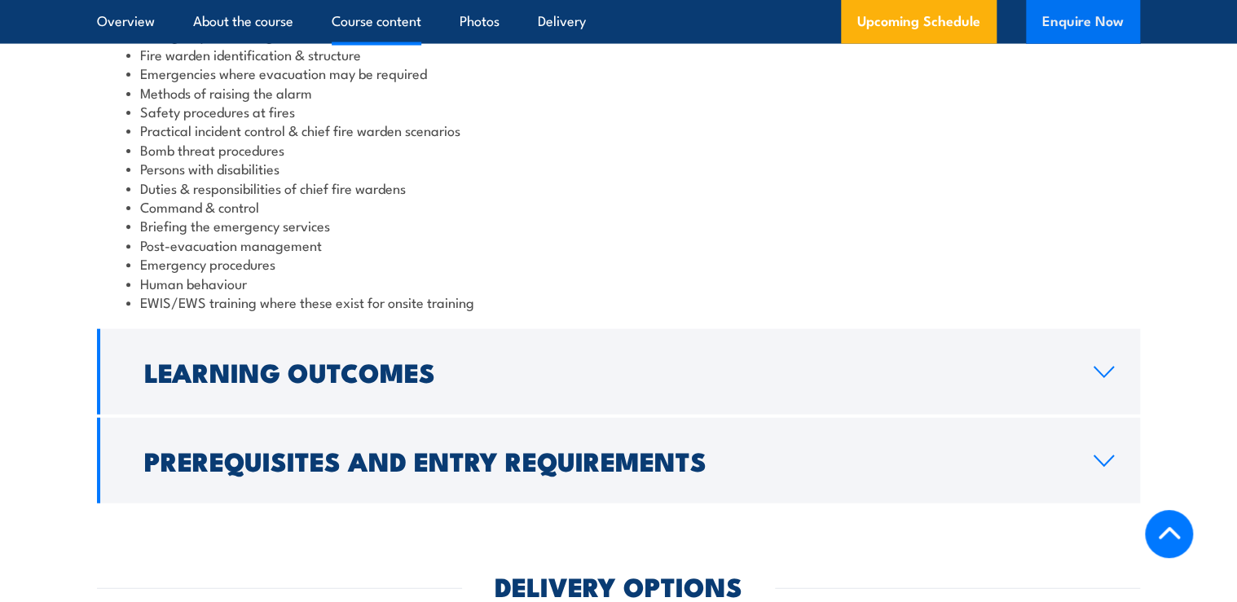
click at [1061, 33] on button "Enquire Now" at bounding box center [1083, 22] width 114 height 44
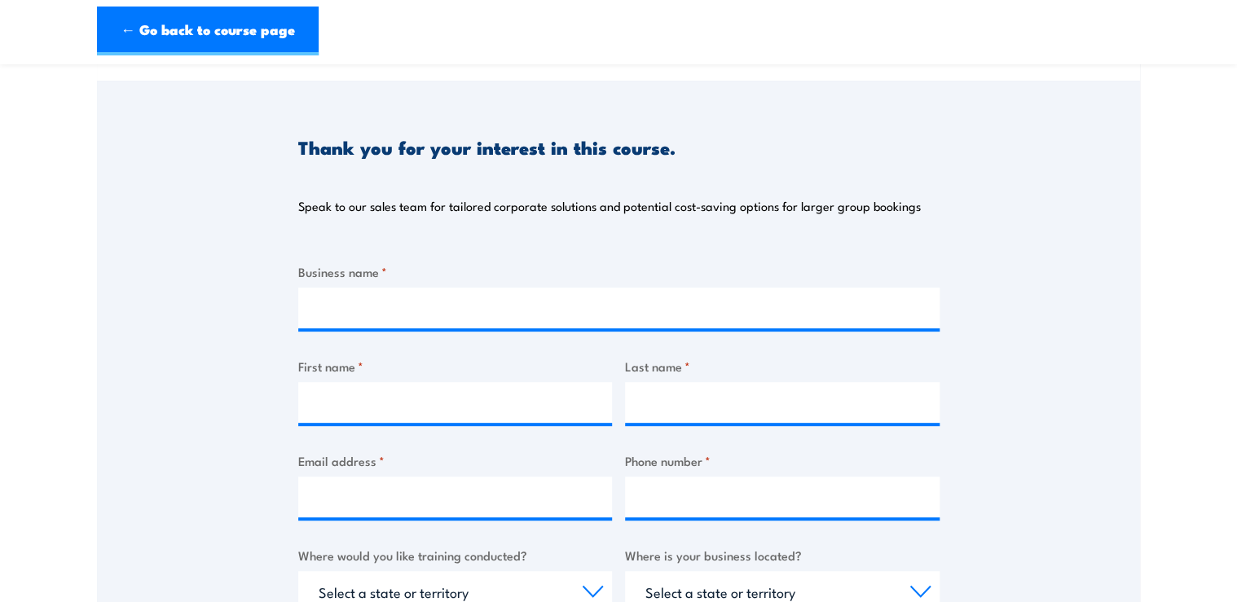
scroll to position [130, 0]
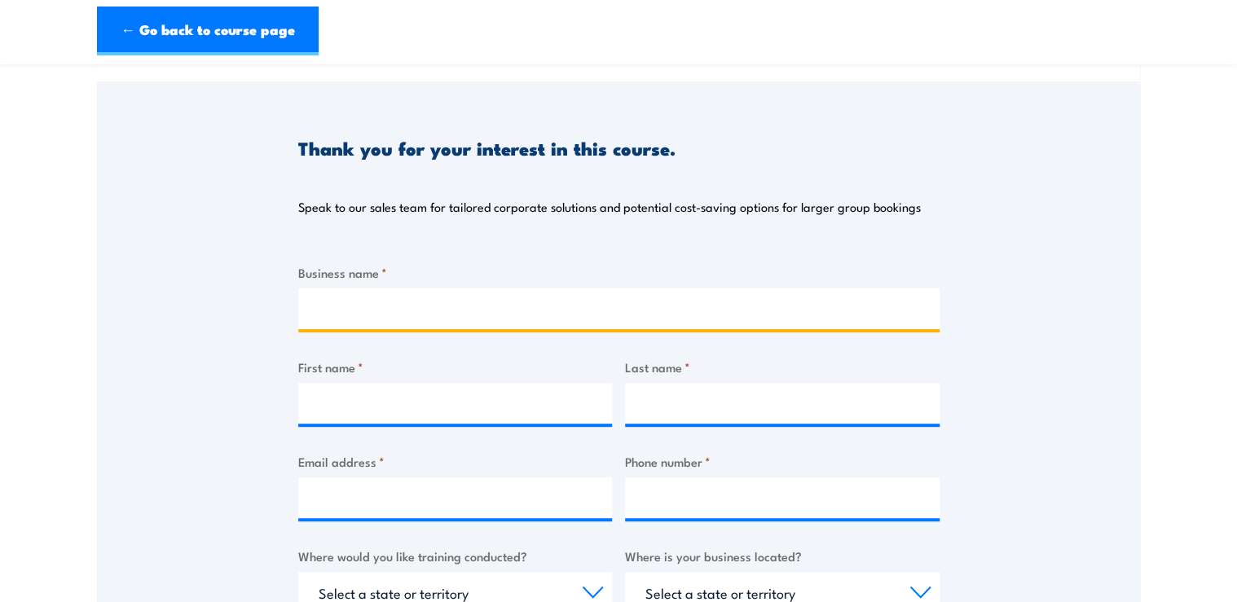
click at [391, 305] on input "Business name *" at bounding box center [618, 308] width 641 height 41
type input "PFD Food Services"
type input "Maddison"
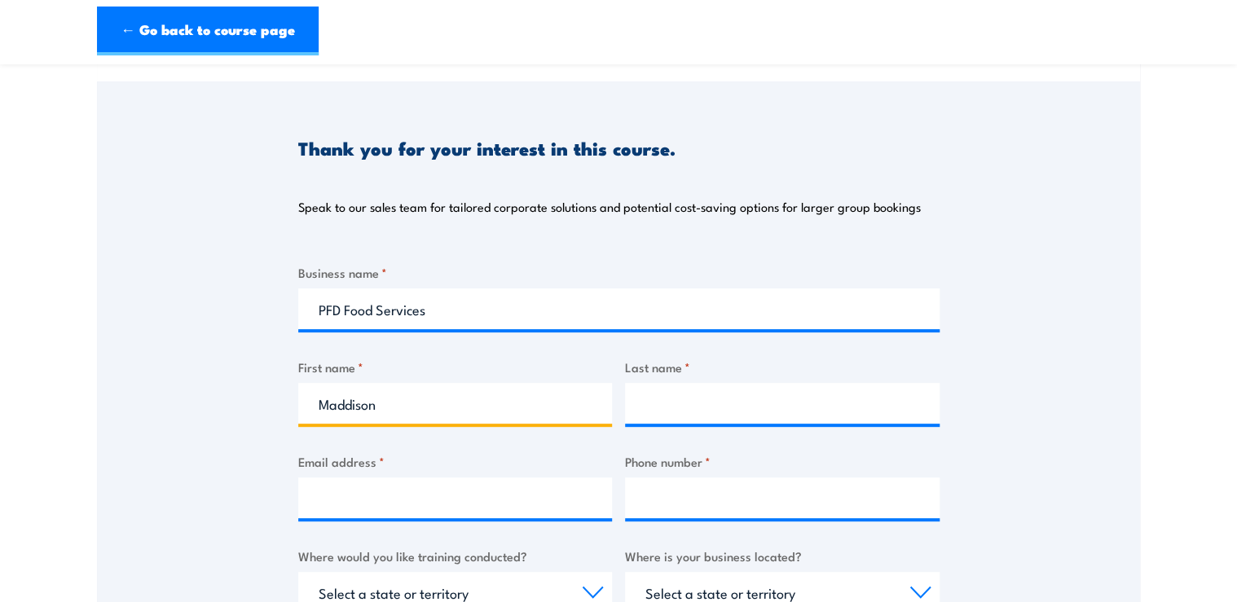
type input "Studd"
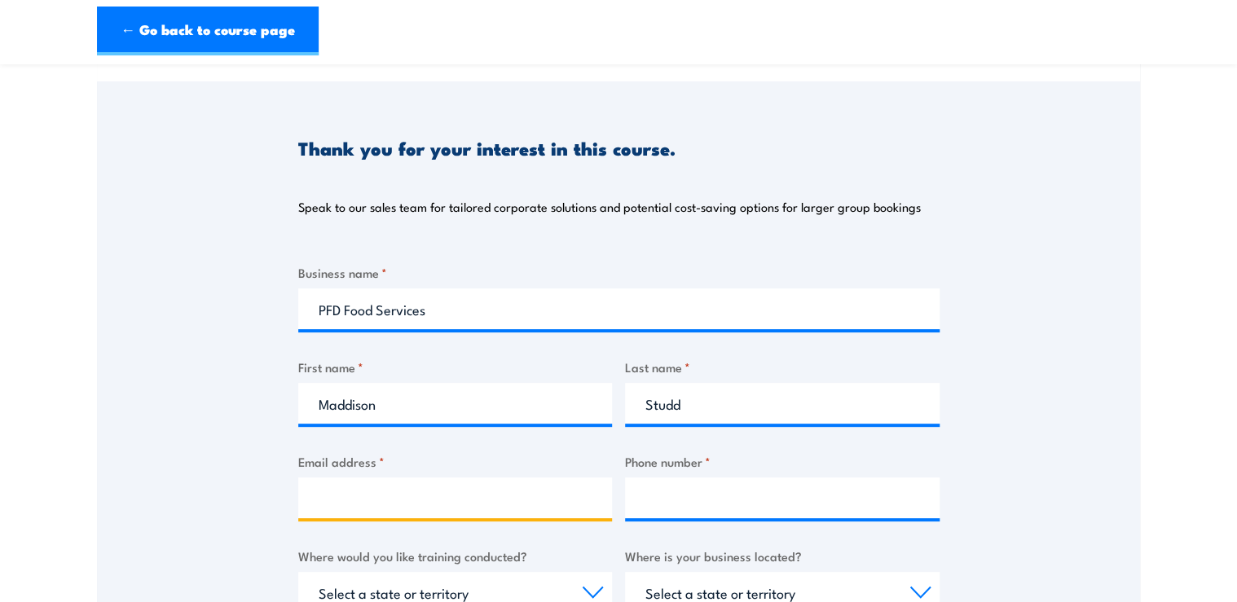
type input "[PERSON_NAME][EMAIL_ADDRESS][DOMAIN_NAME]"
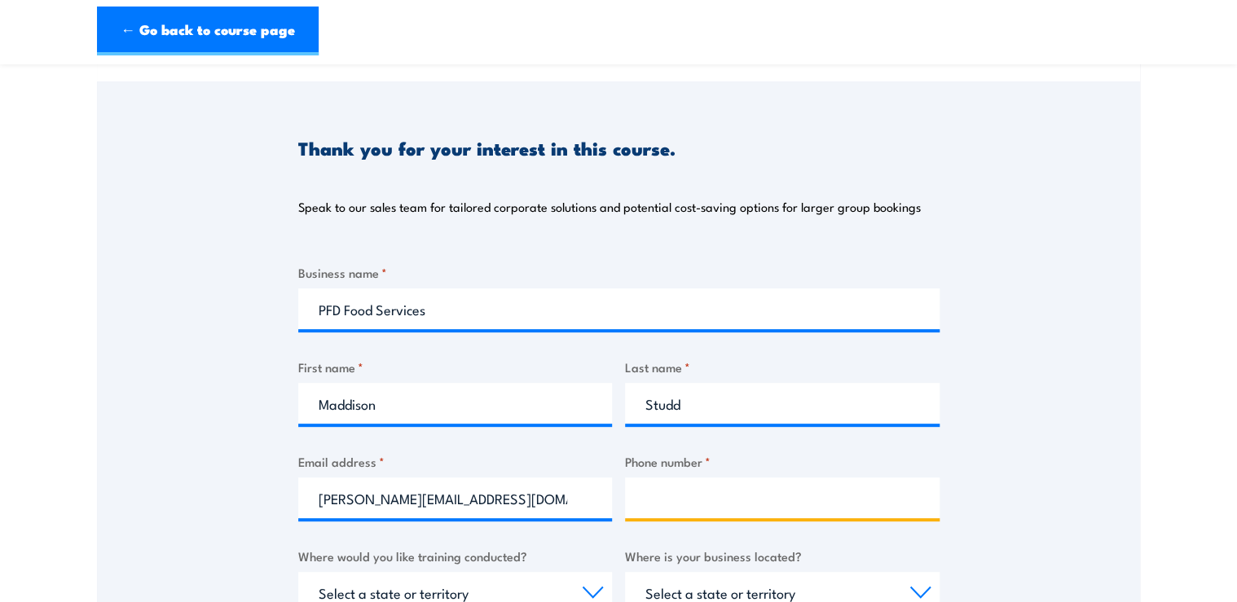
type input "0457459038"
select select "VIC"
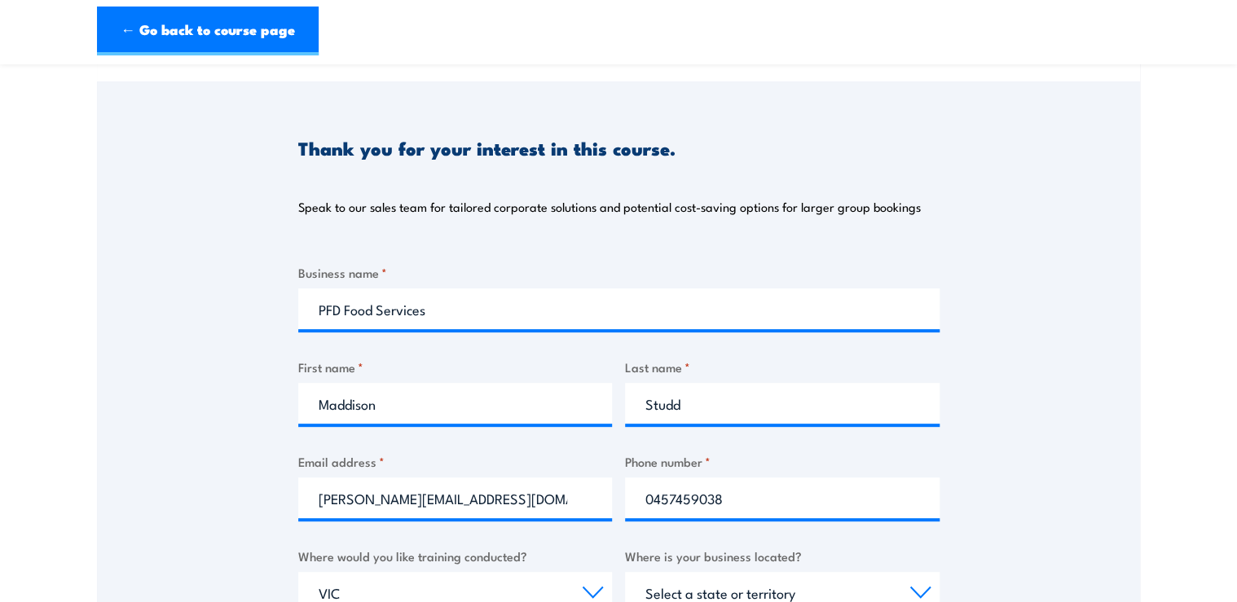
select select "VIC"
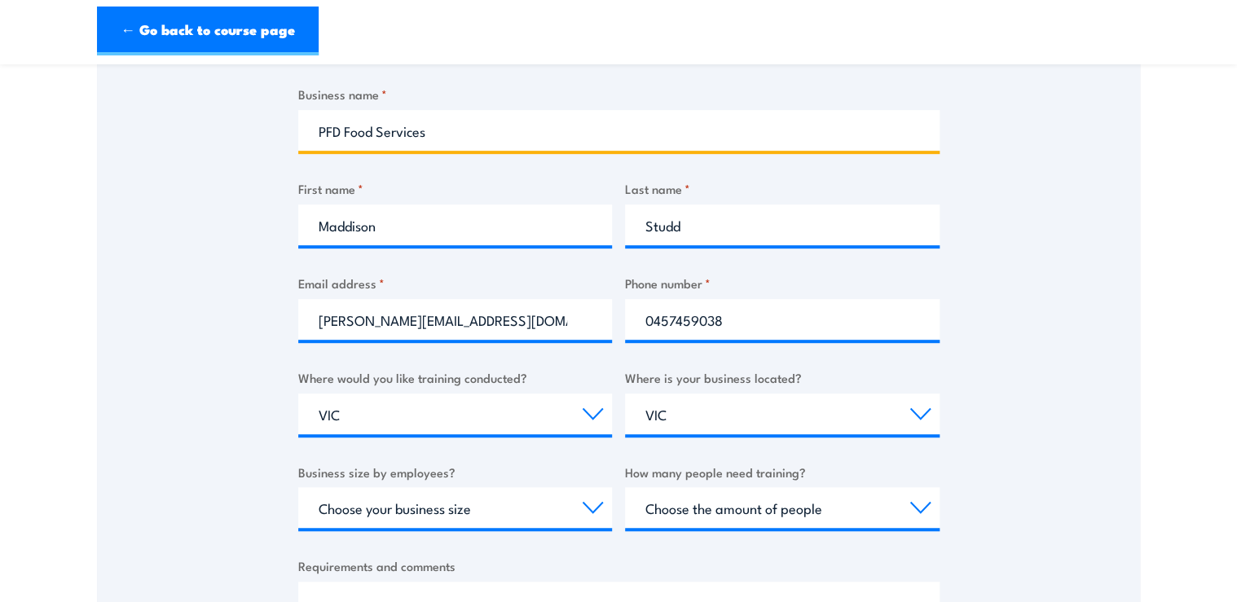
scroll to position [456, 0]
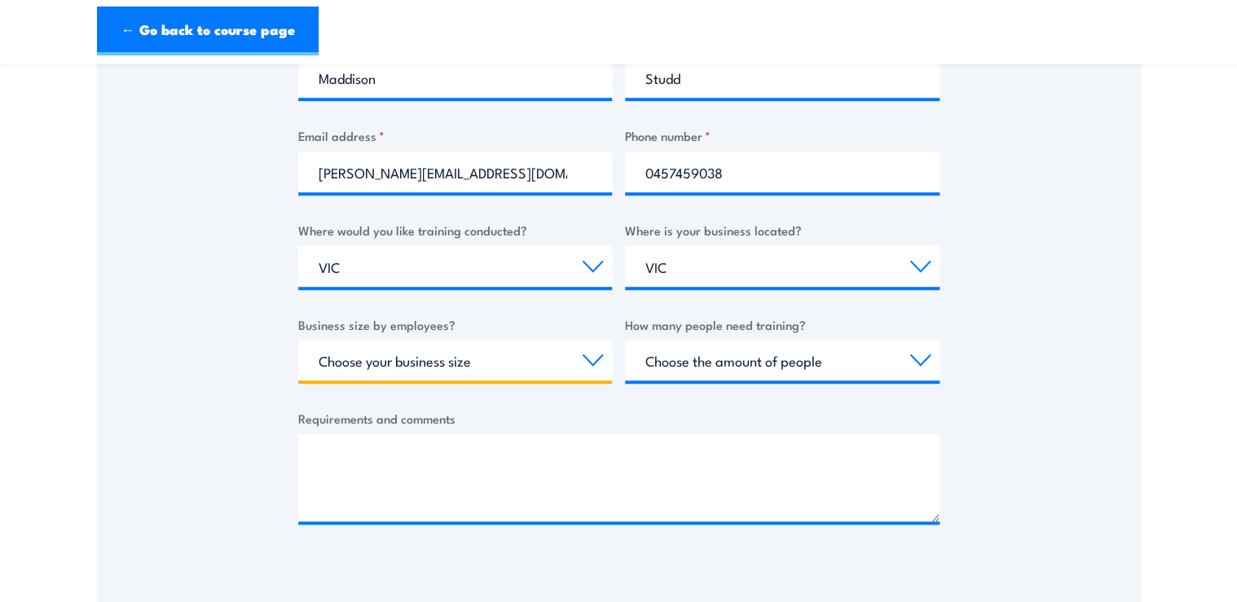
click at [490, 367] on select "Choose your business size 1 to 19 20 to 199 200+" at bounding box center [455, 360] width 314 height 41
select select "200+"
click at [298, 340] on select "Choose your business size 1 to 19 20 to 199 200+" at bounding box center [455, 360] width 314 height 41
click at [433, 349] on select "Choose your business size 1 to 19 20 to 199 200+" at bounding box center [455, 360] width 314 height 41
click at [298, 340] on select "Choose your business size 1 to 19 20 to 199 200+" at bounding box center [455, 360] width 314 height 41
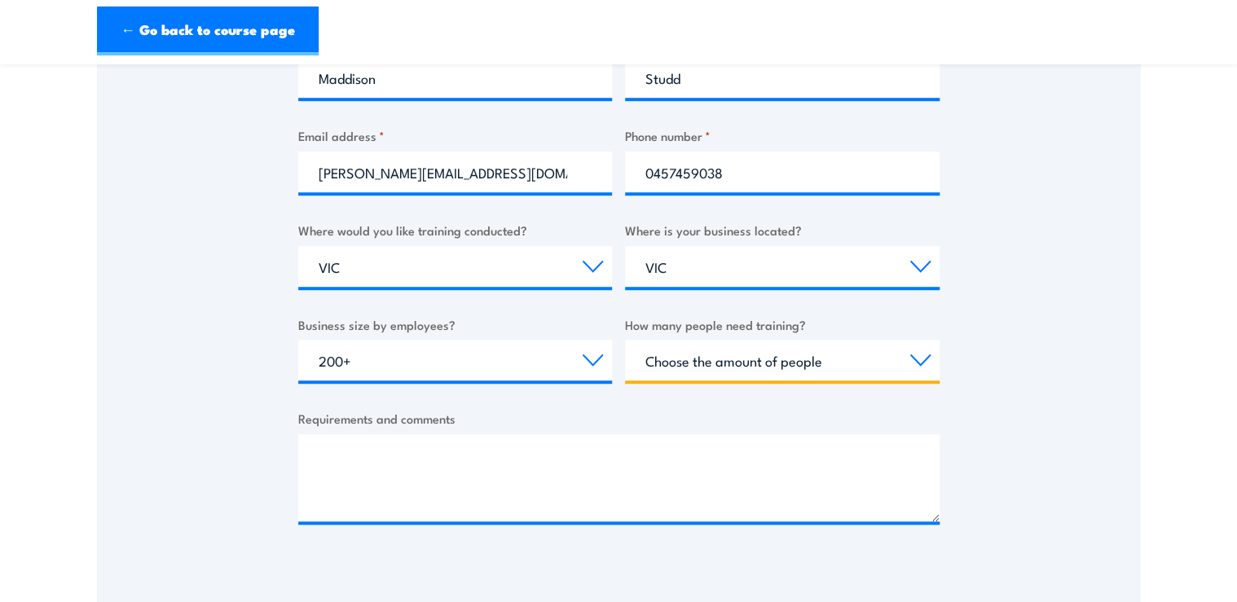
click at [789, 354] on select "Choose the amount of people 1 to 4 5 to 19 20+" at bounding box center [782, 360] width 314 height 41
select select "1 to 4"
click at [625, 340] on select "Choose the amount of people 1 to 4 5 to 19 20+" at bounding box center [782, 360] width 314 height 41
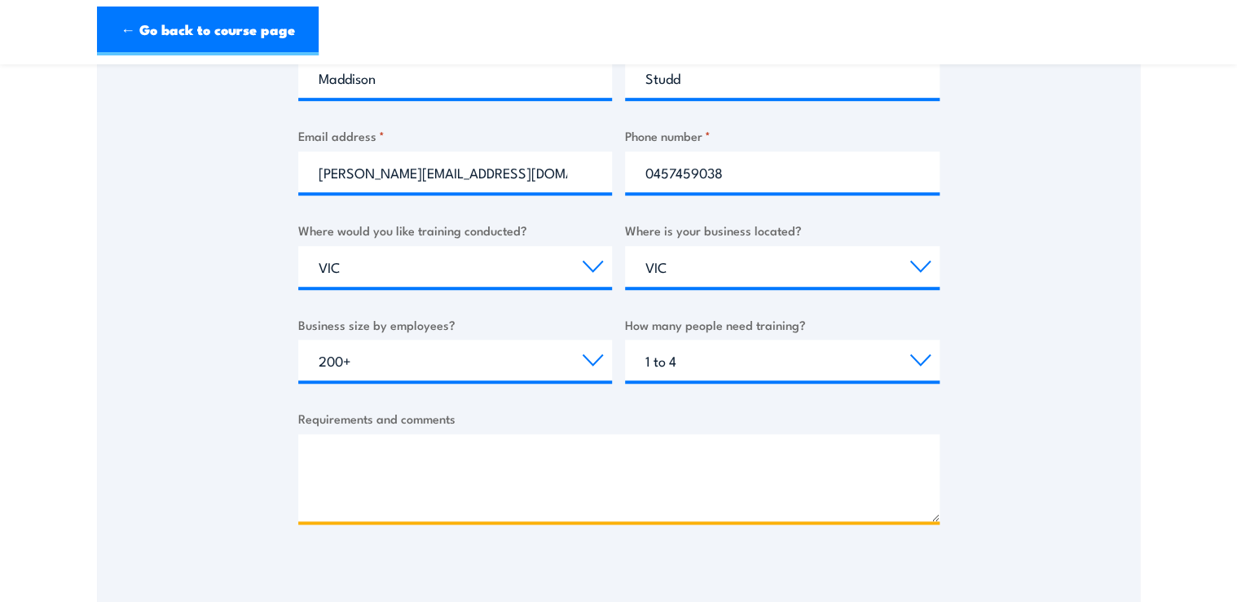
click at [385, 455] on textarea "Requirements and comments" at bounding box center [618, 477] width 641 height 87
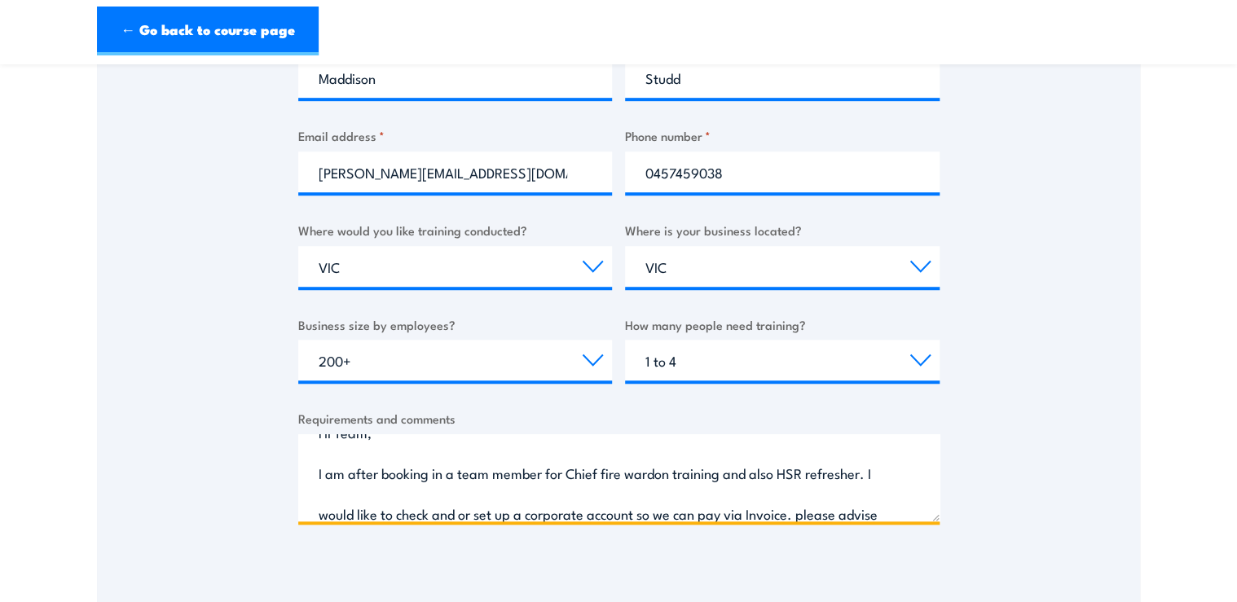
scroll to position [0, 0]
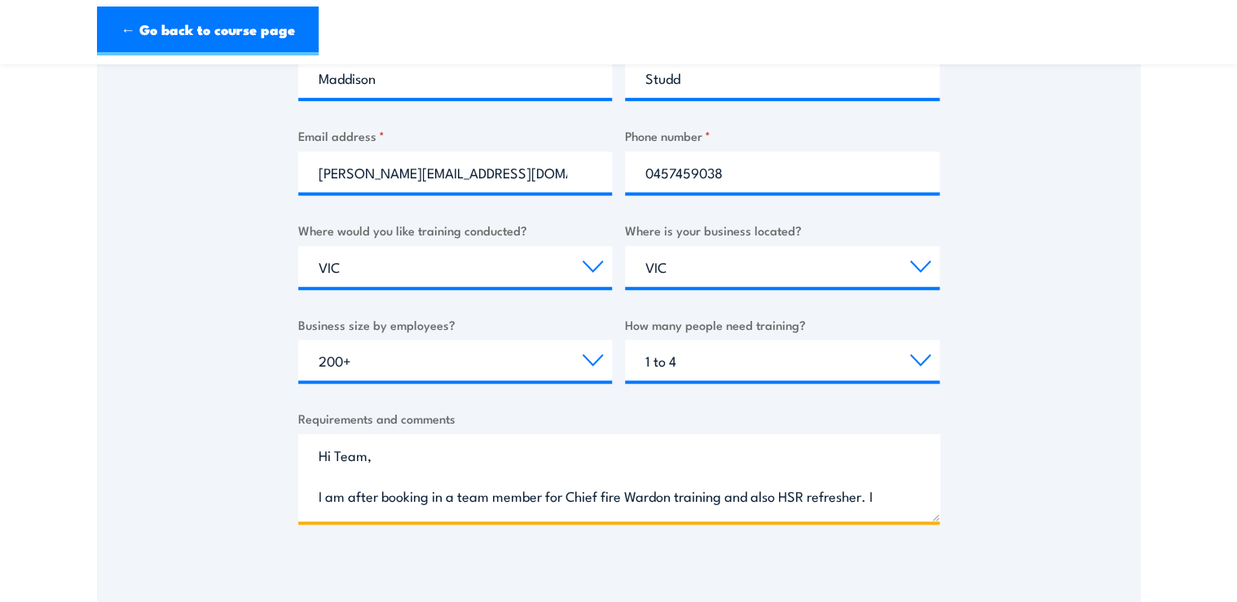
click at [820, 452] on textarea "Hi Team, I am after booking in a team member for Chief fire Wardon training and…" at bounding box center [618, 477] width 641 height 87
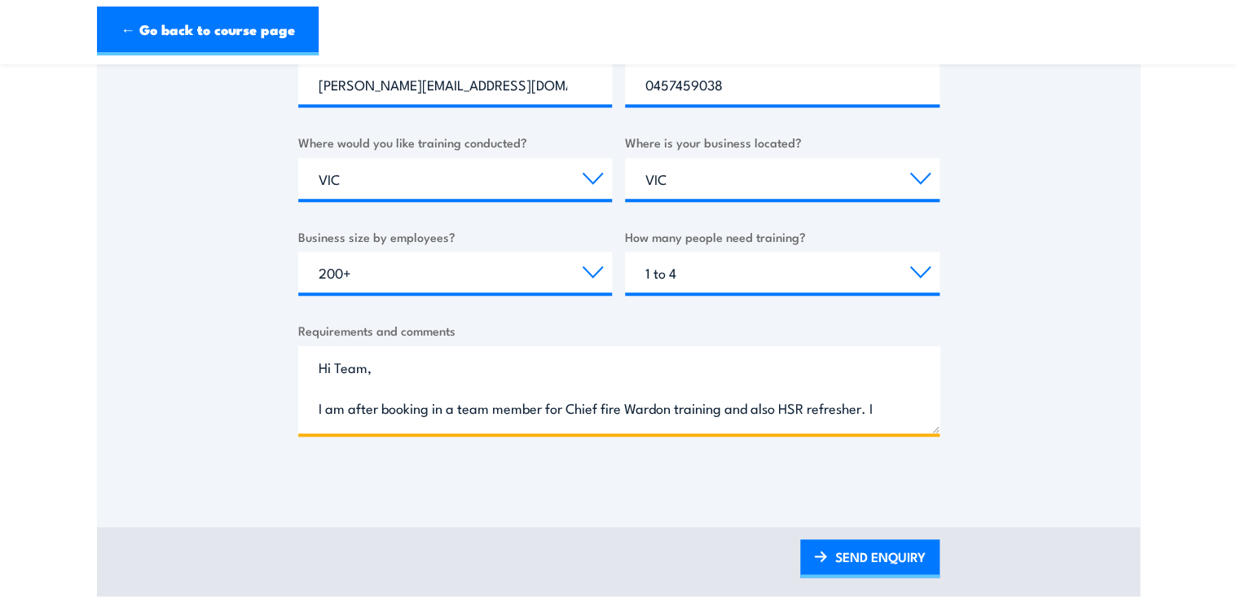
scroll to position [912, 0]
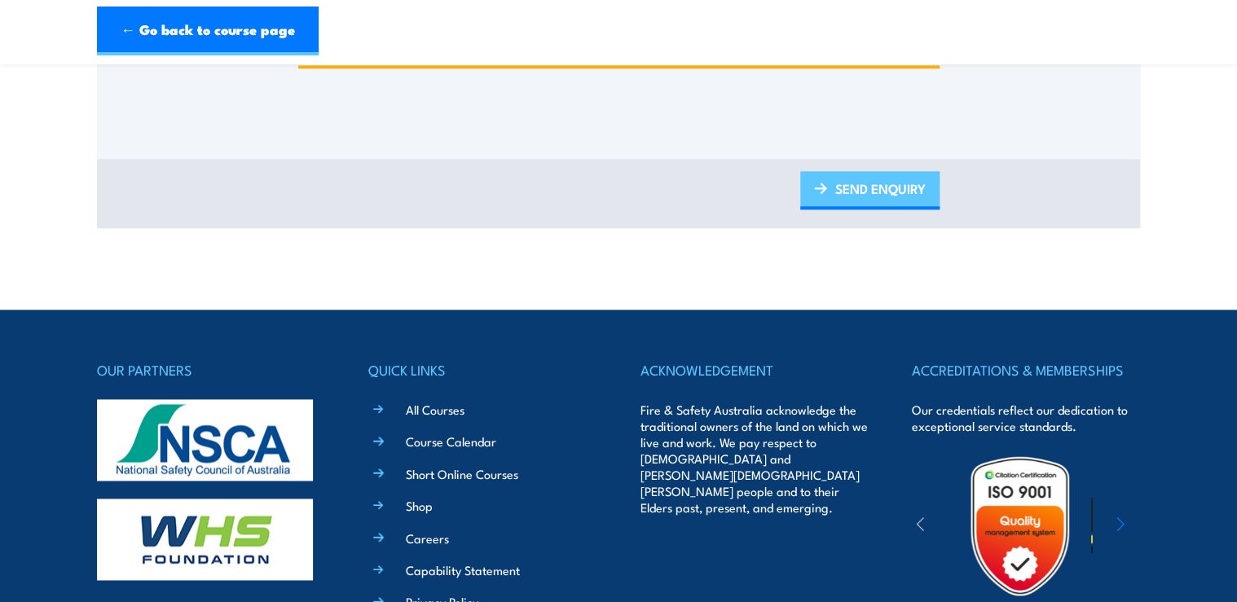
type textarea "Hi Team, I am after booking in a team member for Chief fire Wardon training and…"
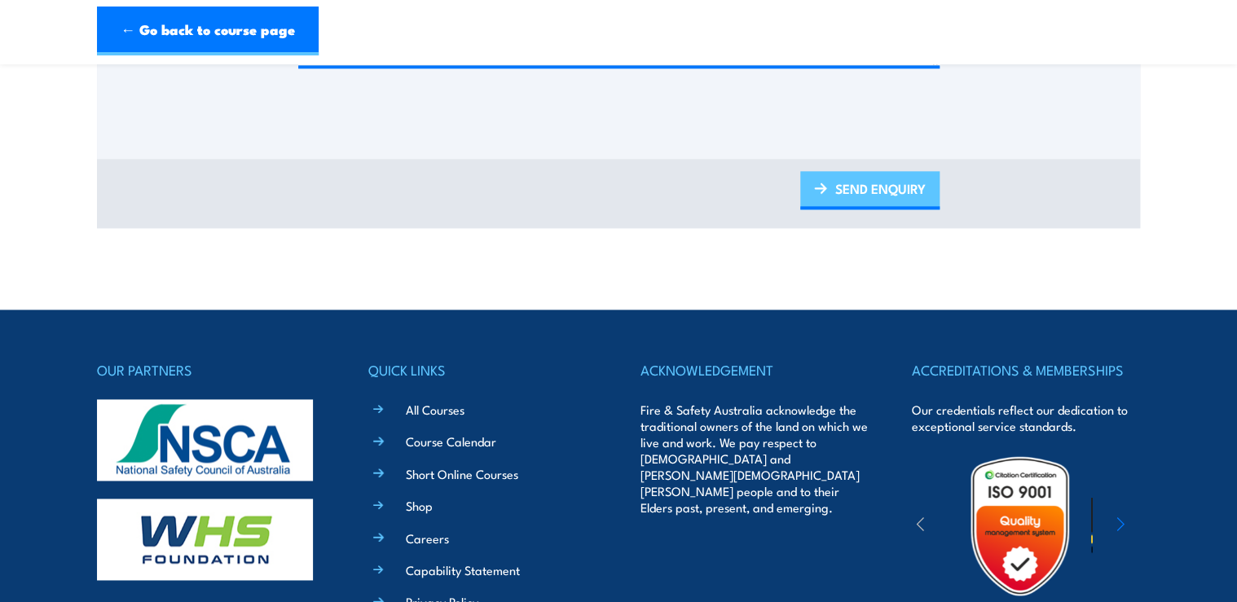
click at [855, 191] on link "SEND ENQUIRY" at bounding box center [869, 190] width 139 height 38
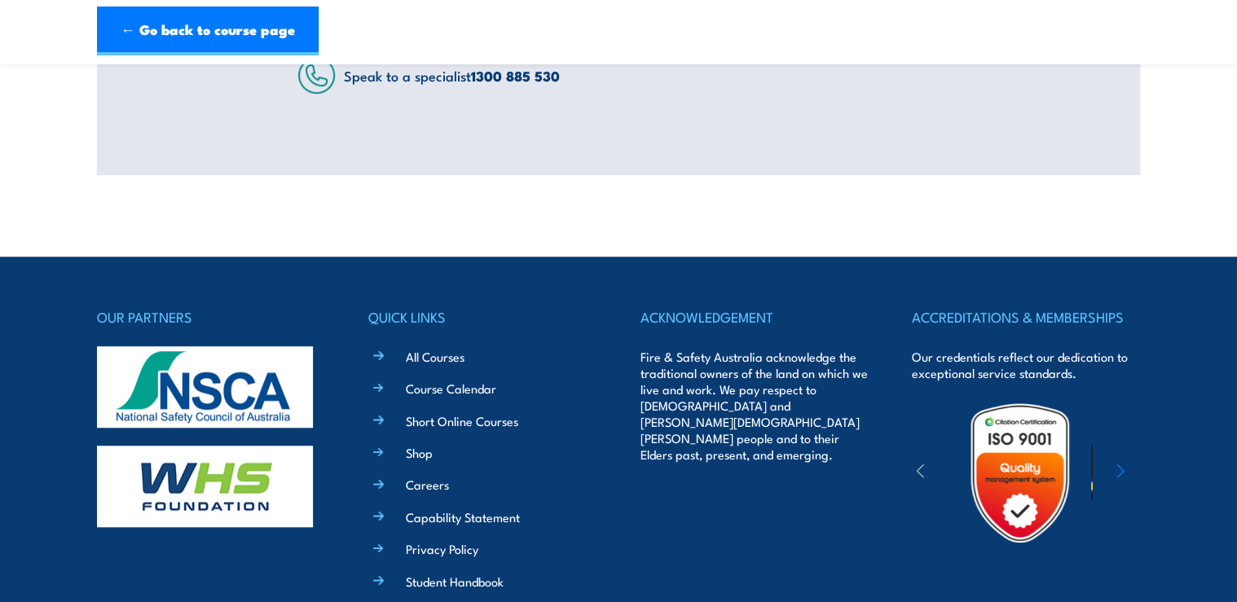
scroll to position [153, 0]
